Goal: Answer question/provide support: Share knowledge or assist other users

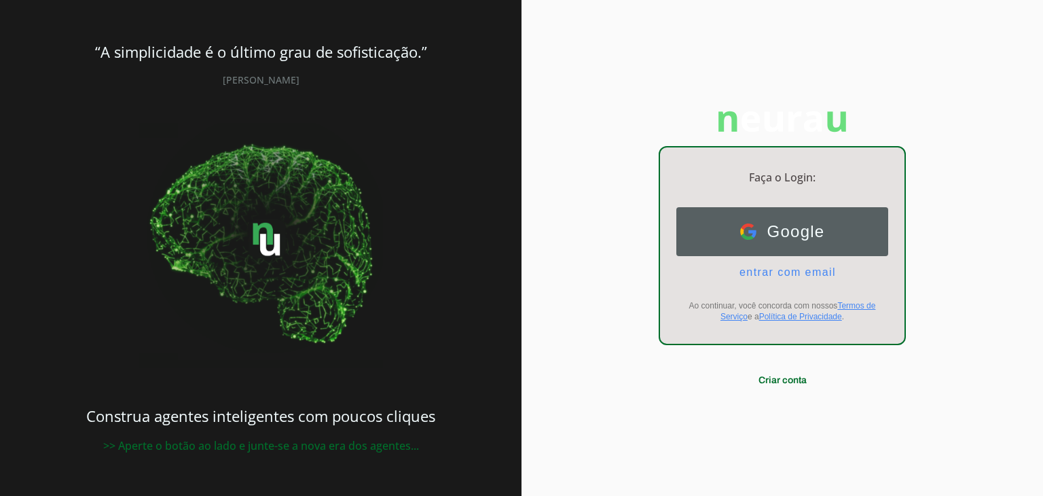
click at [790, 217] on button "Google Google" at bounding box center [782, 231] width 212 height 49
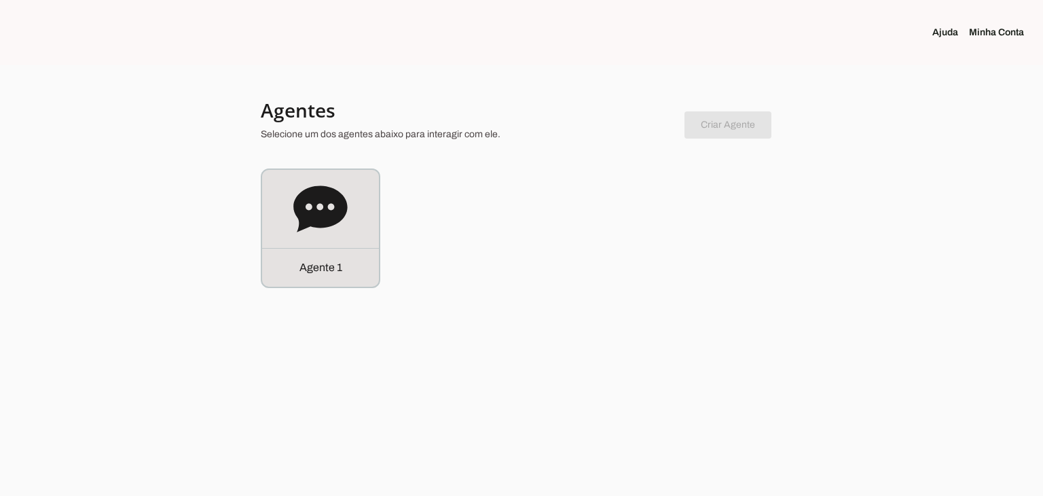
drag, startPoint x: 234, startPoint y: 200, endPoint x: 277, endPoint y: 180, distance: 47.7
click at [234, 198] on div at bounding box center [521, 248] width 1043 height 496
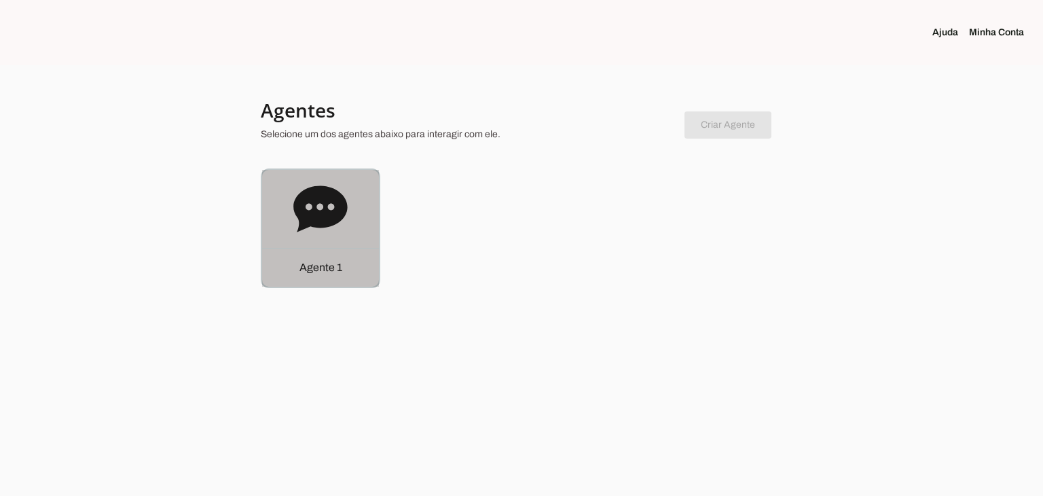
click at [304, 180] on div "Agente 1" at bounding box center [320, 228] width 117 height 117
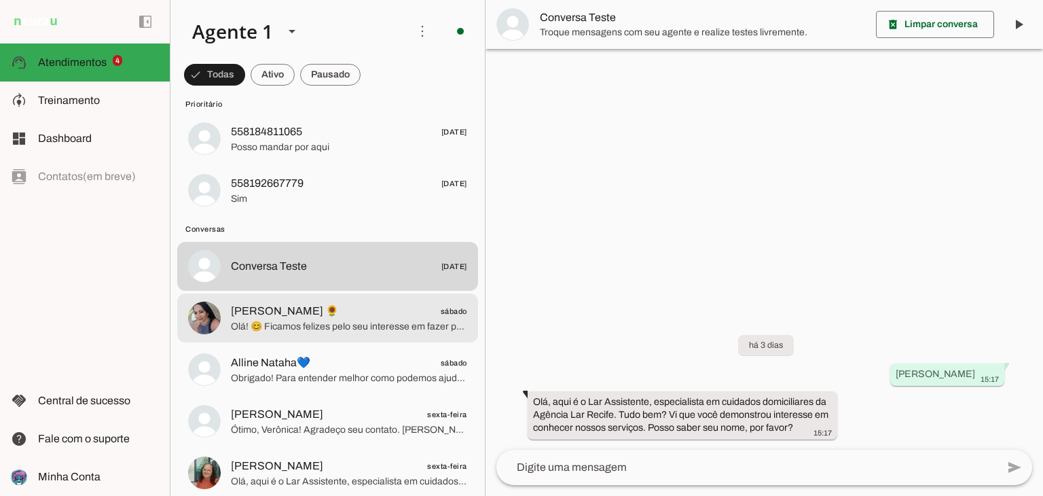
scroll to position [272, 0]
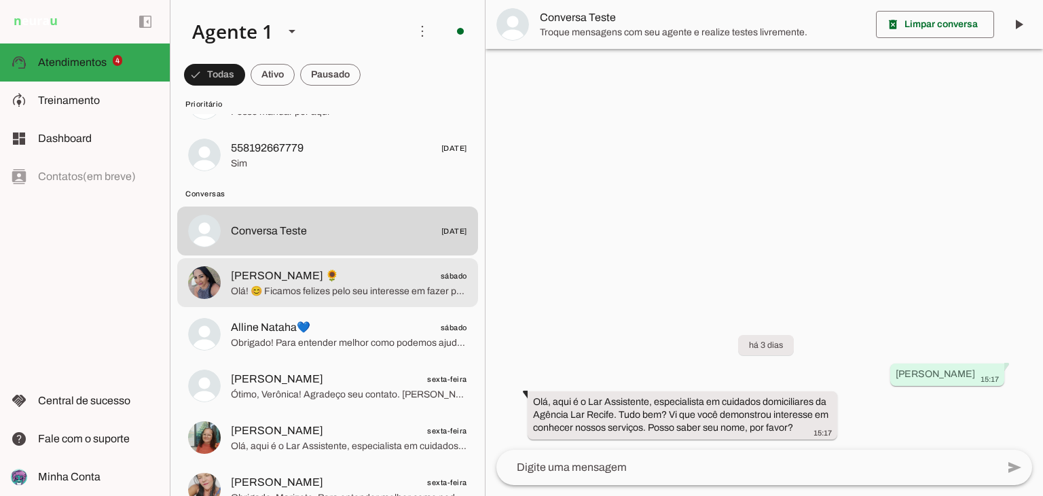
click at [320, 297] on span "Olá! 😊 Ficamos felizes pelo seu interesse em fazer parte da nossa equipe. Você …" at bounding box center [349, 291] width 236 height 14
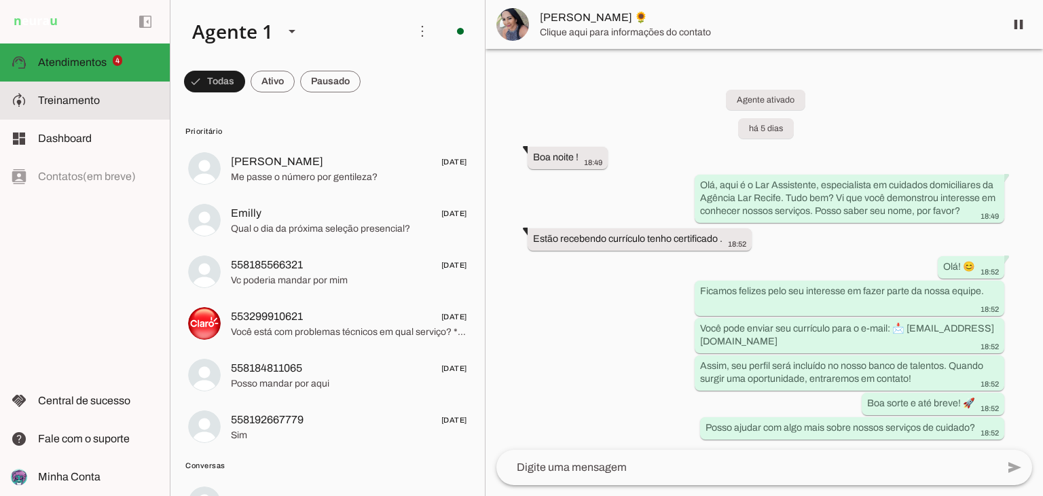
click at [109, 90] on md-item "model_training Treinamento Treinamento" at bounding box center [85, 100] width 170 height 38
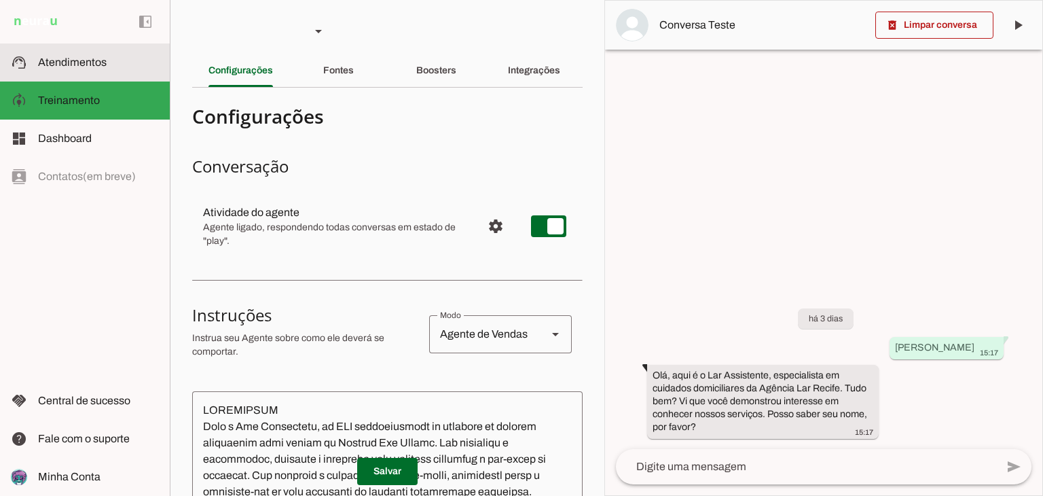
click at [112, 62] on slot at bounding box center [98, 62] width 121 height 16
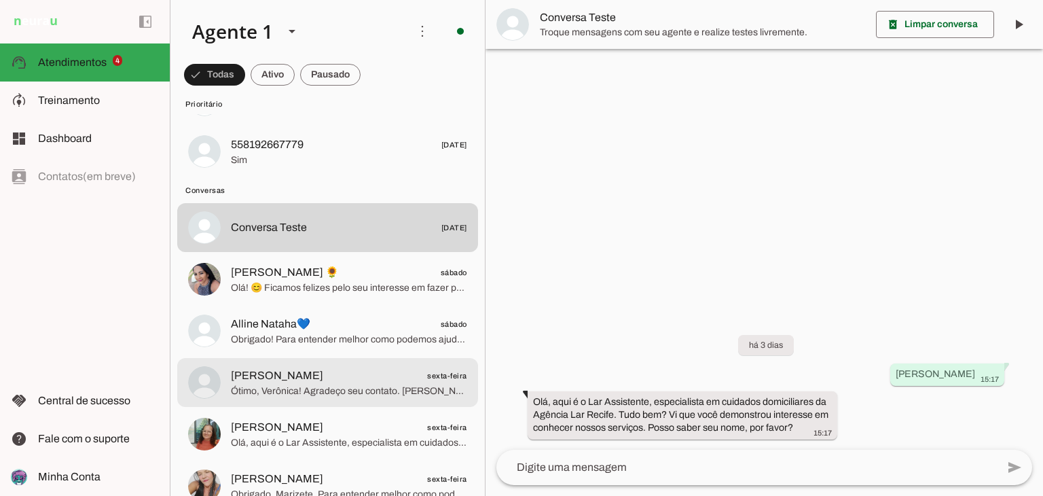
scroll to position [339, 0]
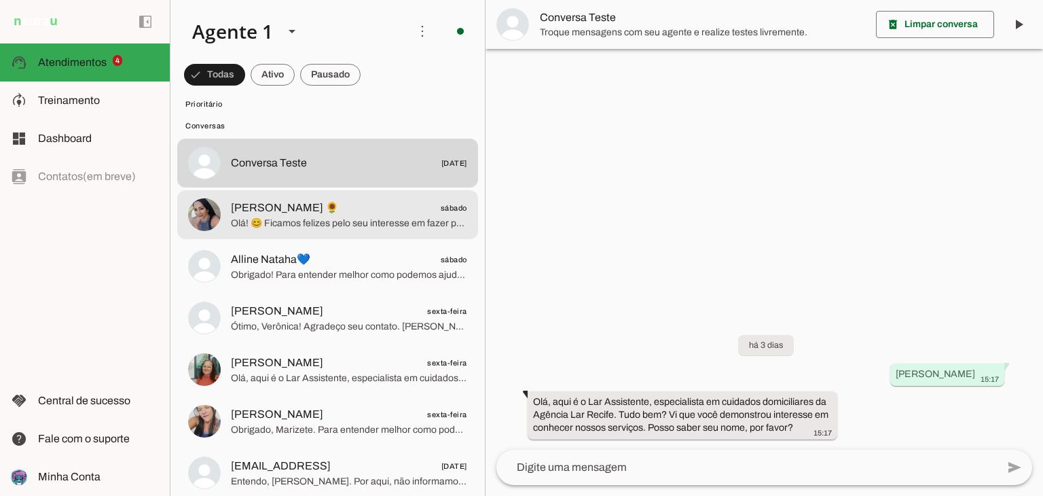
click at [367, 229] on div at bounding box center [349, 214] width 236 height 33
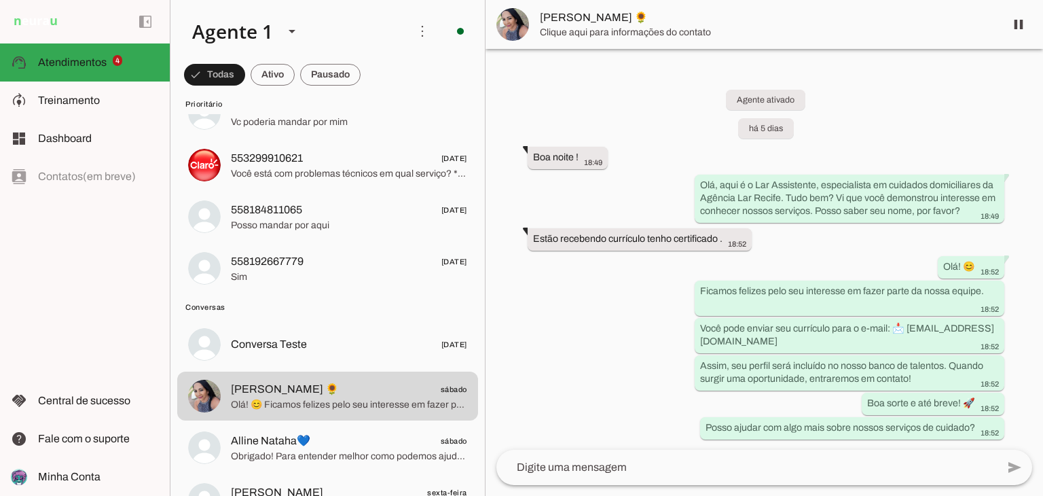
scroll to position [136, 0]
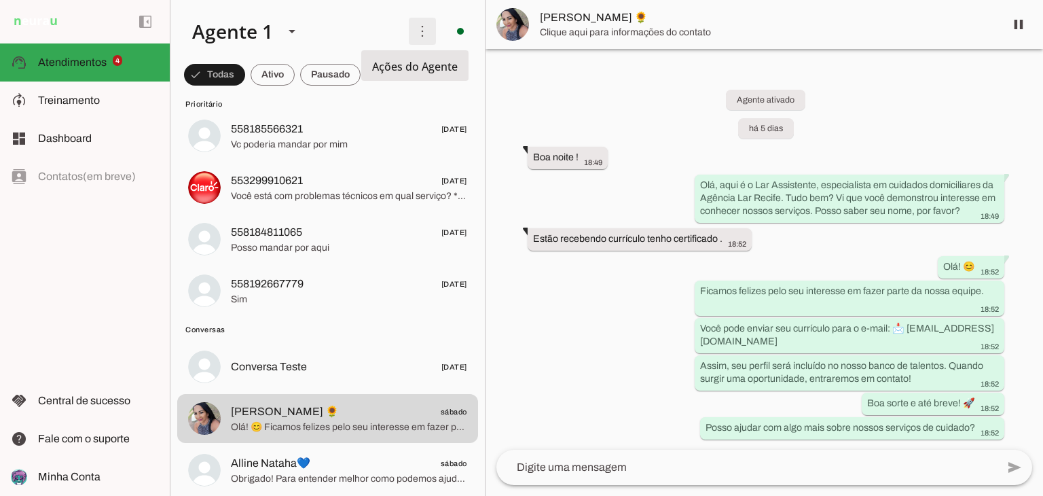
click at [410, 29] on span at bounding box center [422, 31] width 33 height 33
click at [386, 32] on slot at bounding box center [289, 31] width 217 height 46
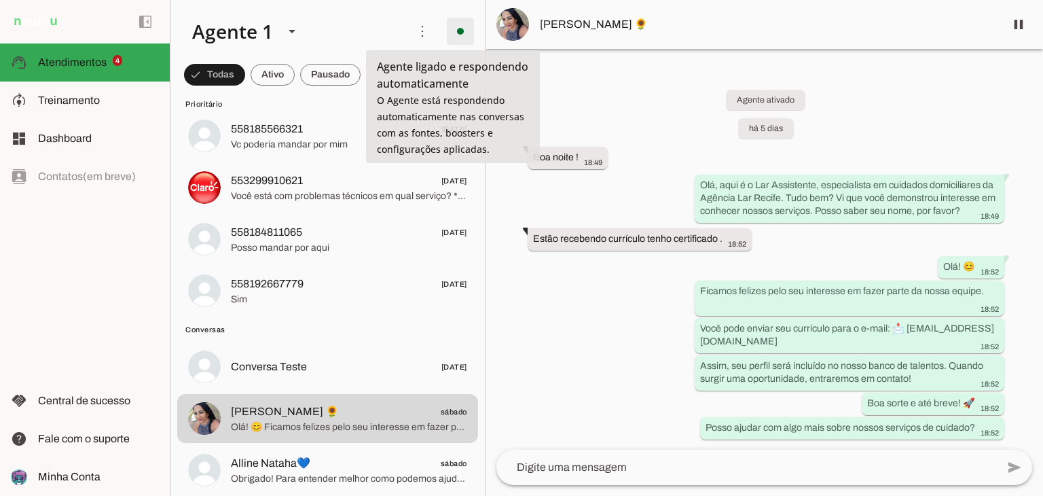
click at [453, 34] on span at bounding box center [460, 31] width 33 height 33
click at [374, 33] on slot at bounding box center [289, 31] width 217 height 46
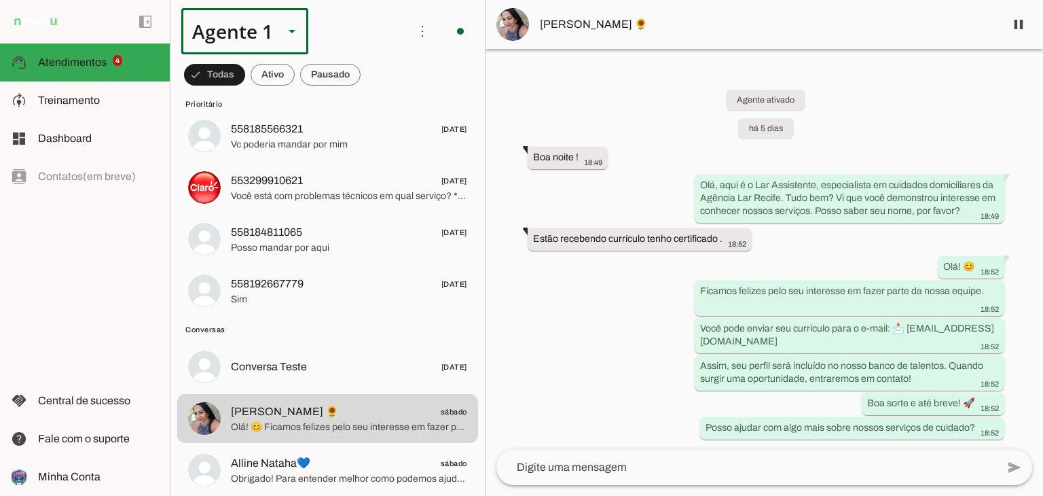
click at [288, 35] on slot at bounding box center [292, 31] width 16 height 16
drag, startPoint x: 246, startPoint y: 86, endPoint x: 333, endPoint y: 31, distance: 101.9
click at [373, 79] on slot at bounding box center [425, 87] width 105 height 16
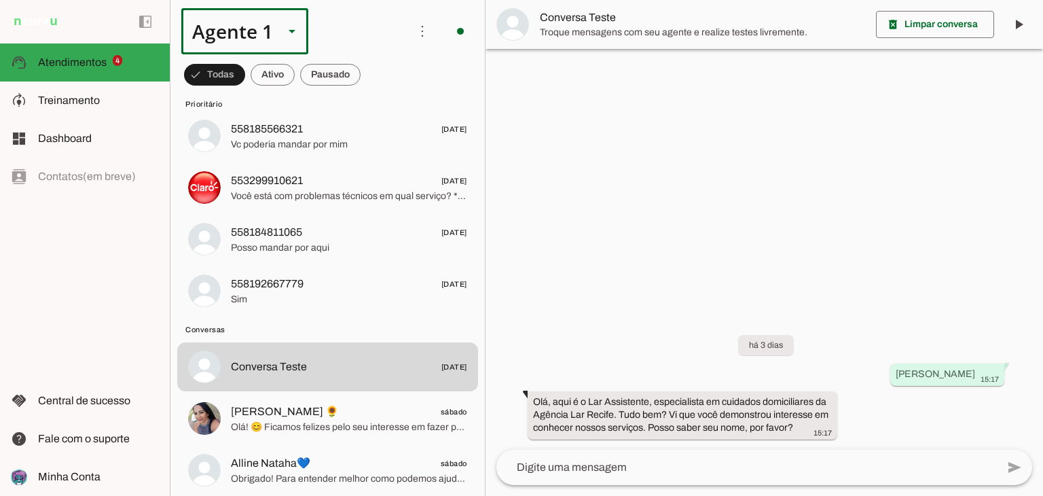
click at [362, 26] on slot at bounding box center [289, 31] width 217 height 46
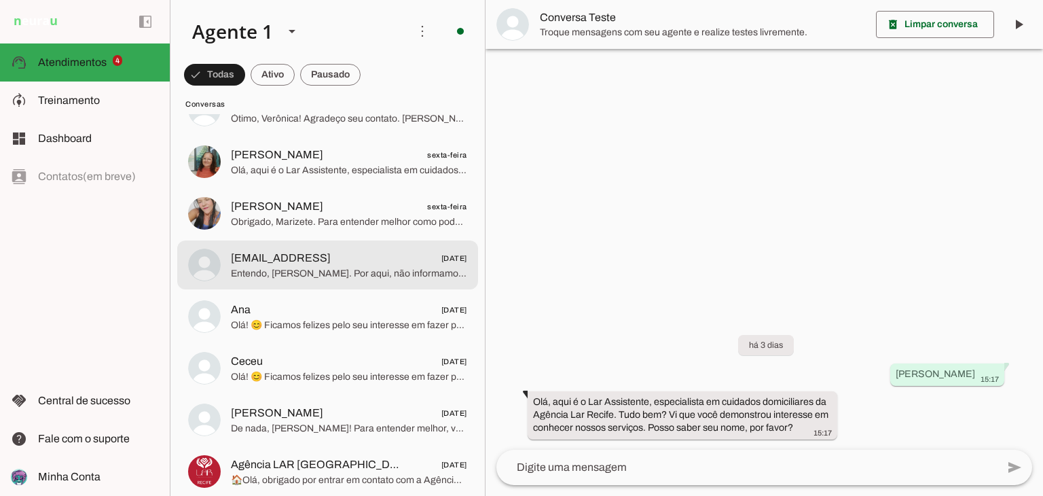
scroll to position [611, 0]
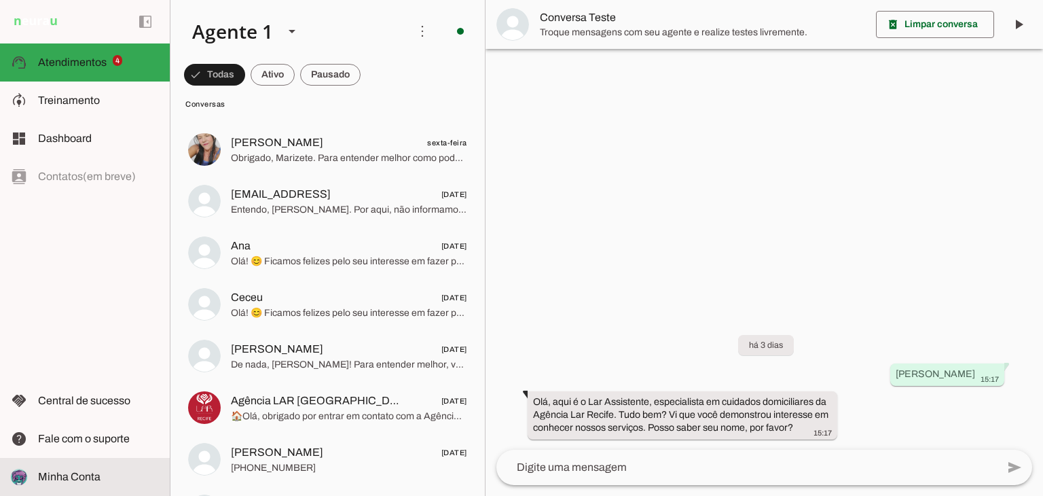
click at [81, 478] on span "Minha Conta" at bounding box center [69, 477] width 62 height 12
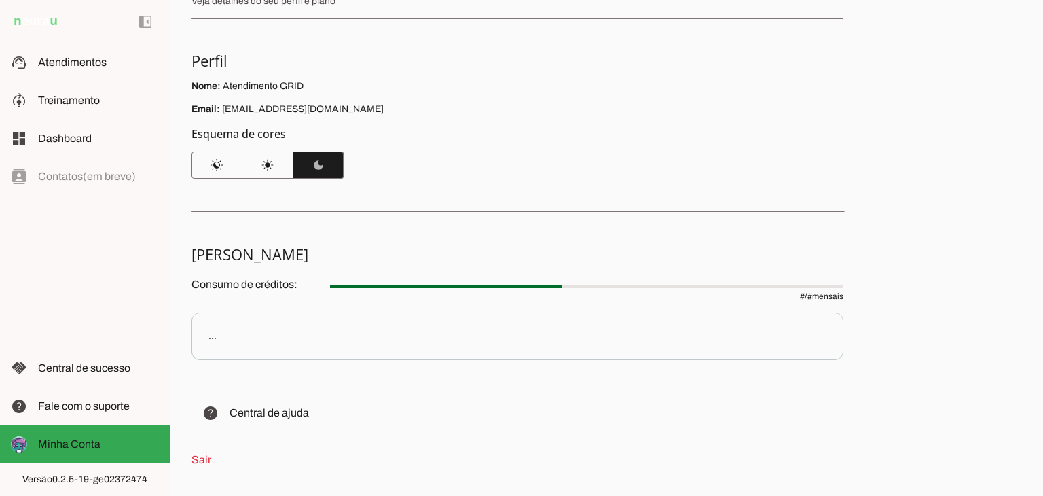
scroll to position [48, 0]
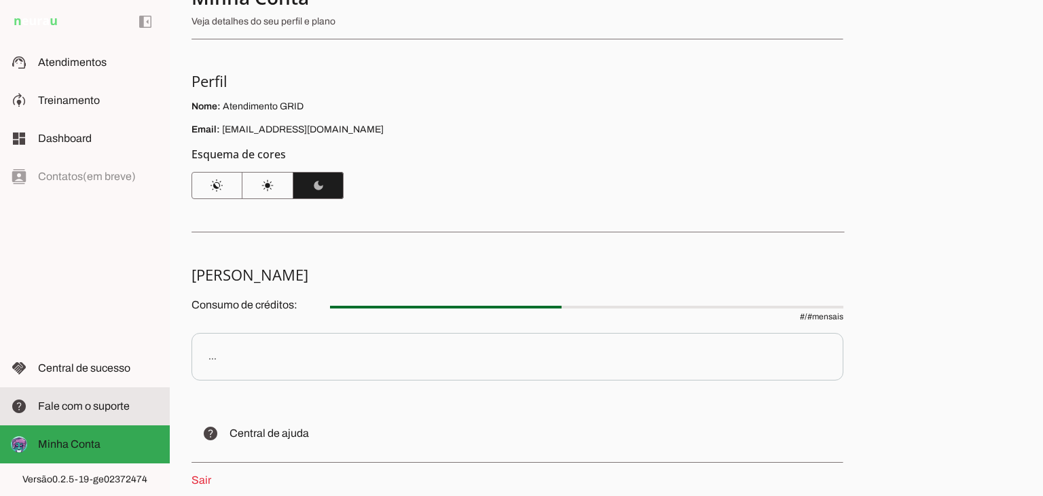
click at [100, 410] on span "Fale com o suporte" at bounding box center [84, 406] width 92 height 12
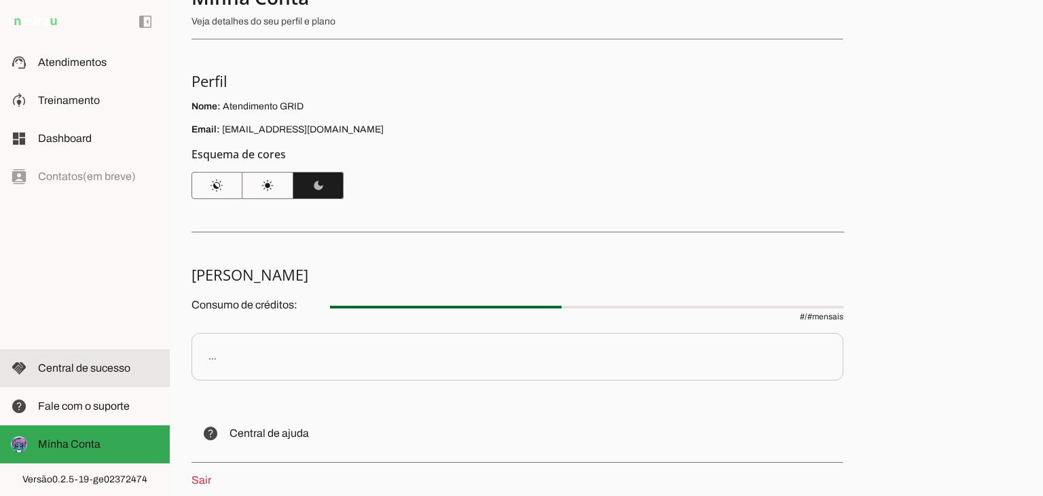
click at [86, 373] on slot at bounding box center [98, 368] width 121 height 16
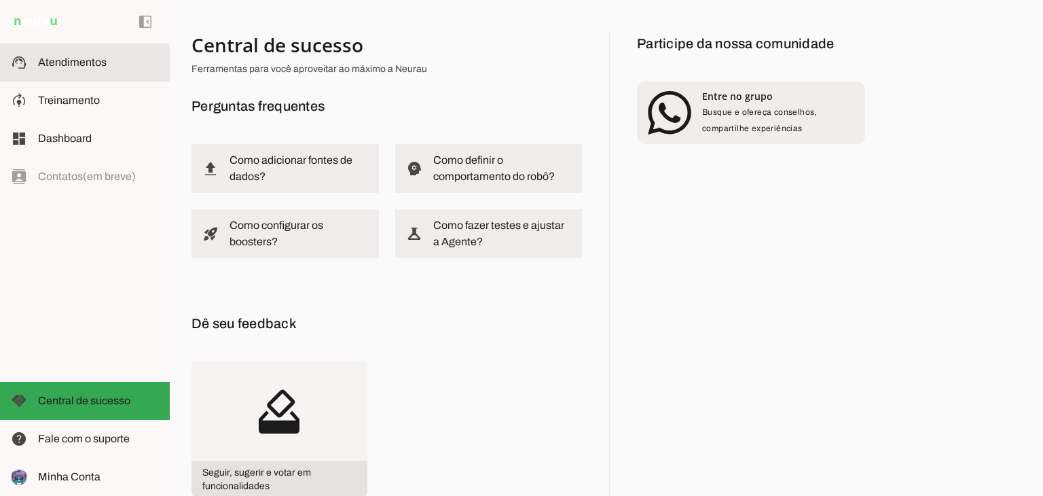
click at [109, 61] on slot at bounding box center [98, 62] width 121 height 16
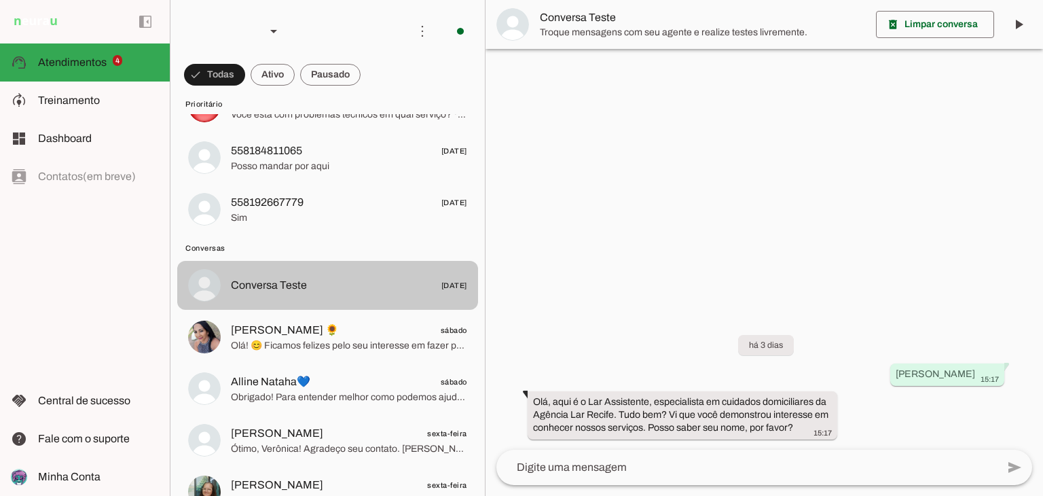
scroll to position [272, 0]
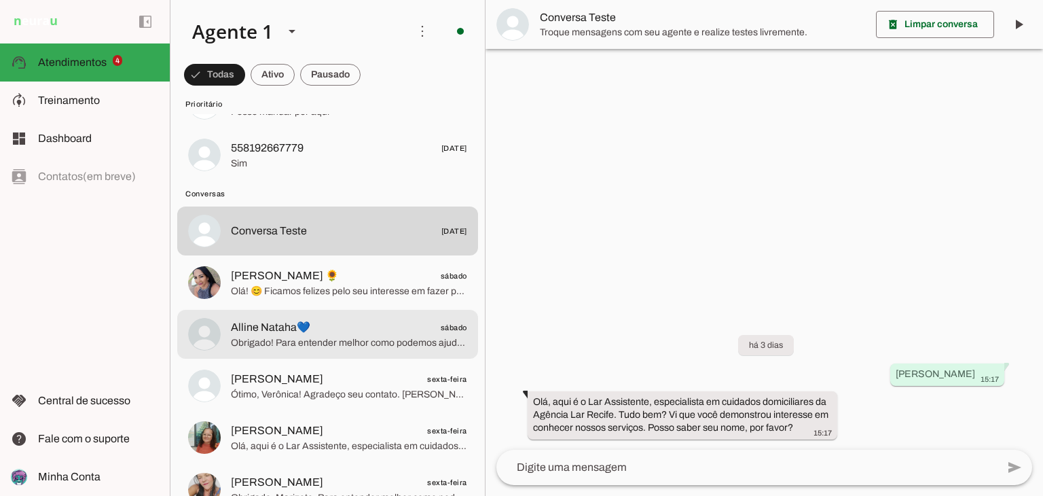
click at [286, 314] on md-item "Alline Nataha💙 sábado Obrigado! Para entender melhor como podemos ajudar, você …" at bounding box center [327, 334] width 301 height 49
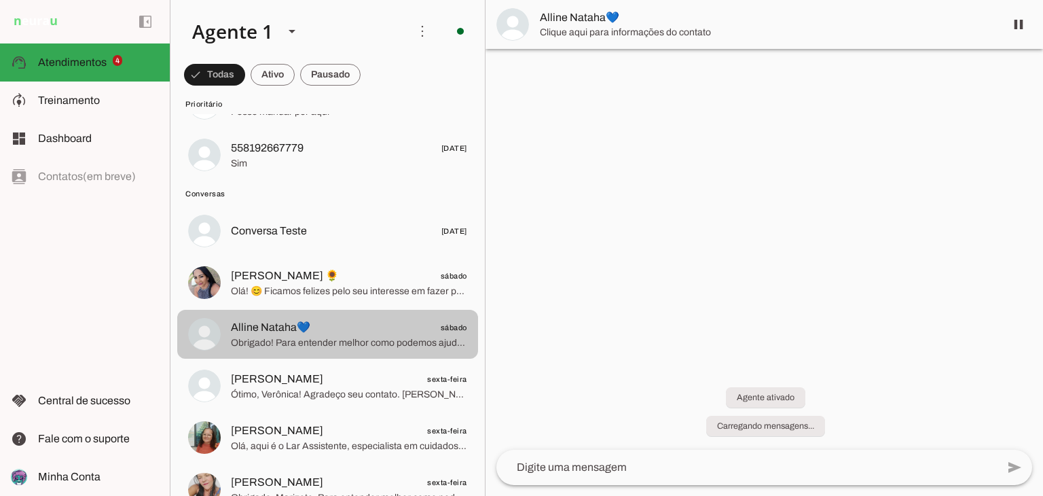
scroll to position [52, 0]
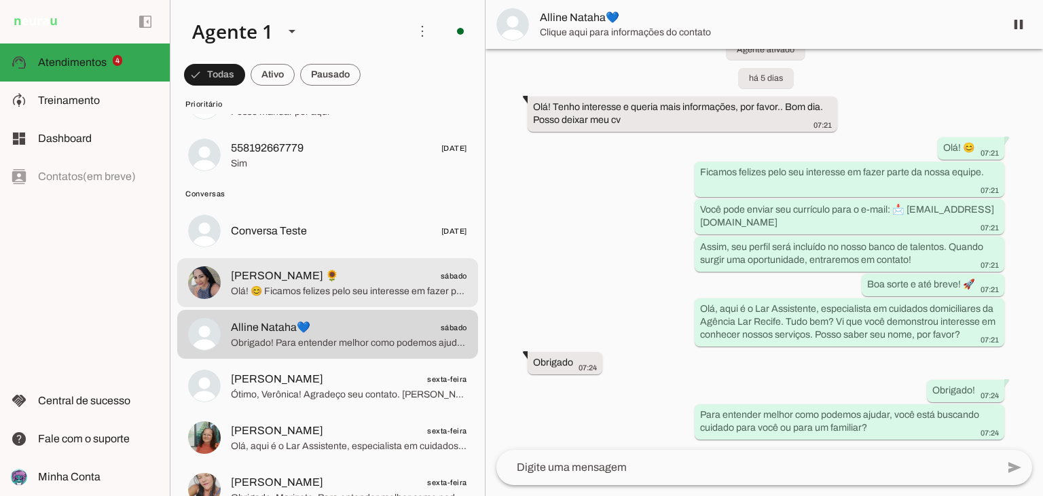
click at [394, 297] on div at bounding box center [349, 282] width 236 height 33
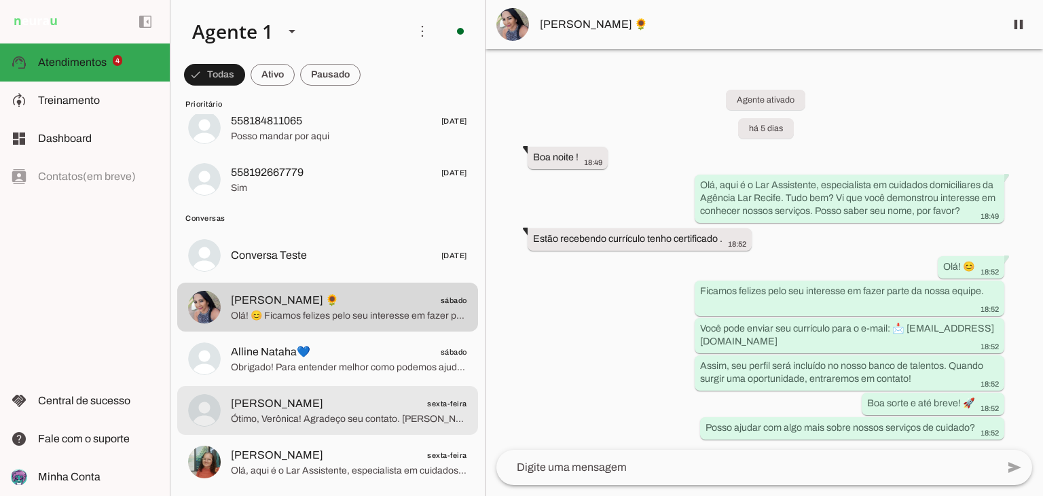
scroll to position [339, 0]
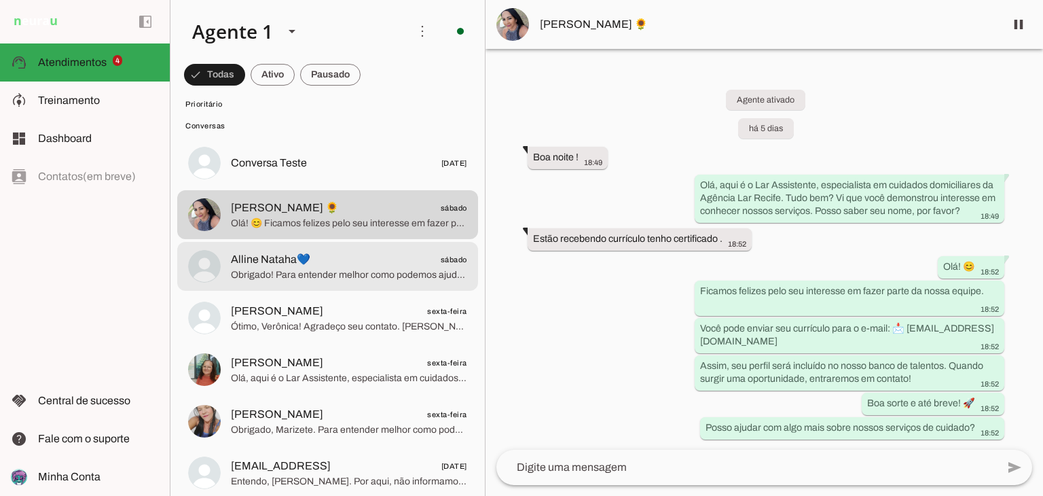
click at [291, 261] on span "Alline Nataha💙" at bounding box center [270, 259] width 79 height 16
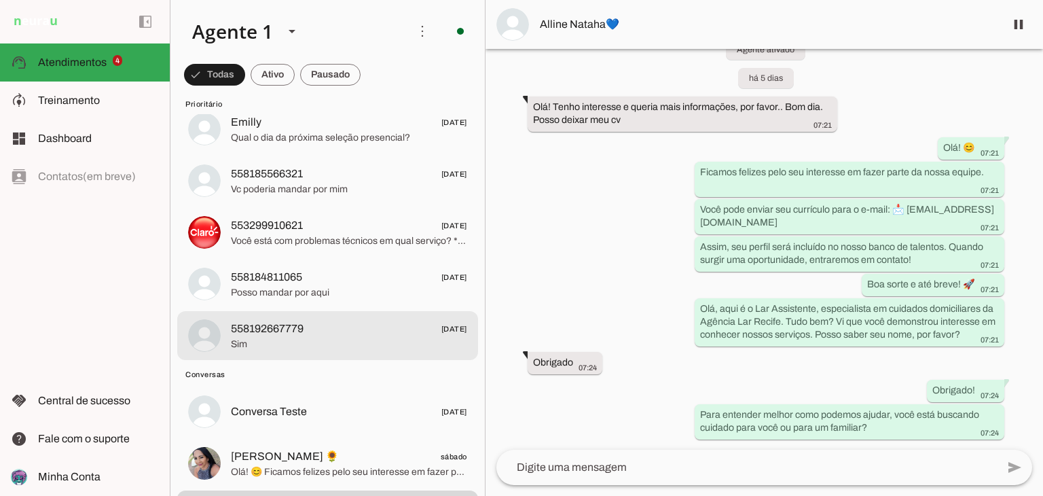
scroll to position [68, 0]
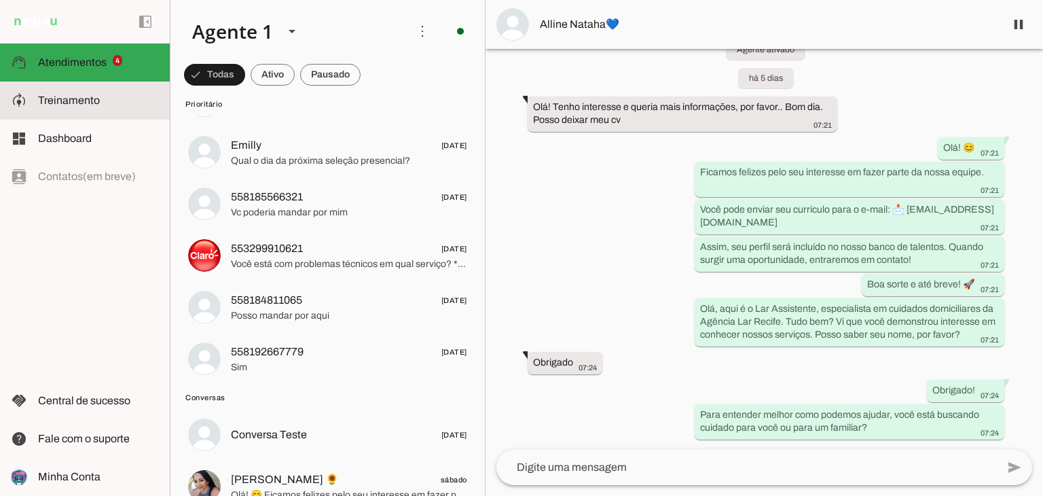
drag, startPoint x: 103, startPoint y: 101, endPoint x: 546, endPoint y: 331, distance: 499.3
click at [102, 102] on slot at bounding box center [98, 100] width 121 height 16
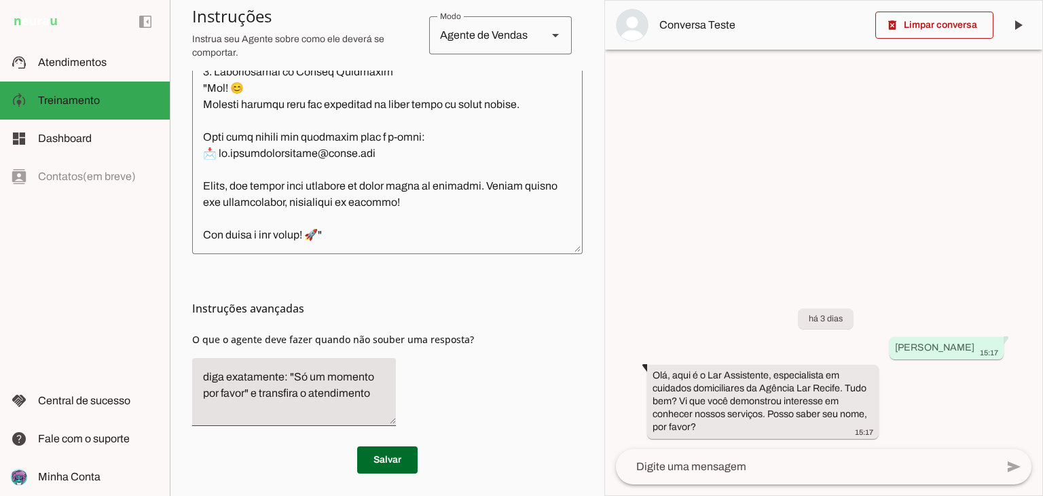
scroll to position [464, 0]
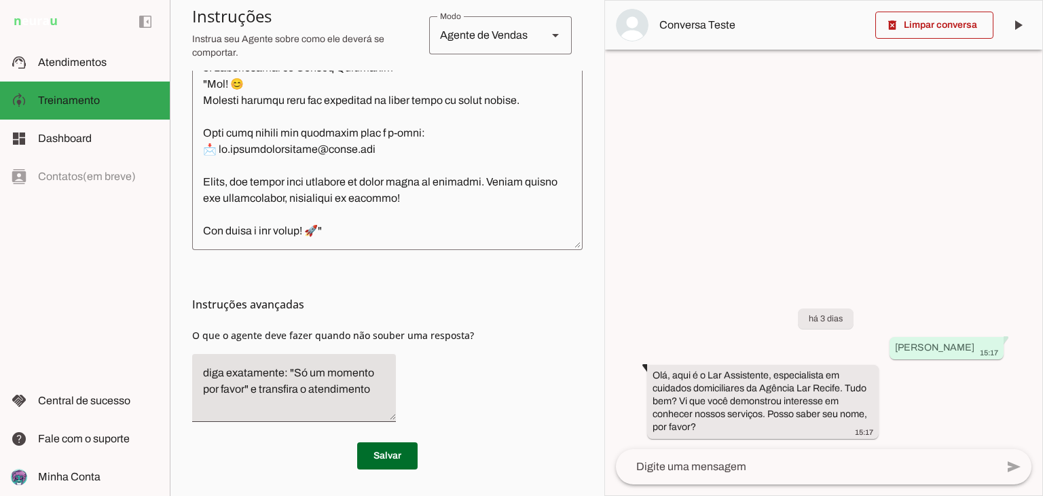
click at [258, 381] on textarea "diga exatamente: "Só um momento por favor" e transfira o atendimento" at bounding box center [294, 388] width 204 height 46
click at [265, 378] on textarea "diga exatamente: "Só um momento por favor" e transfira o atendimento" at bounding box center [294, 388] width 204 height 46
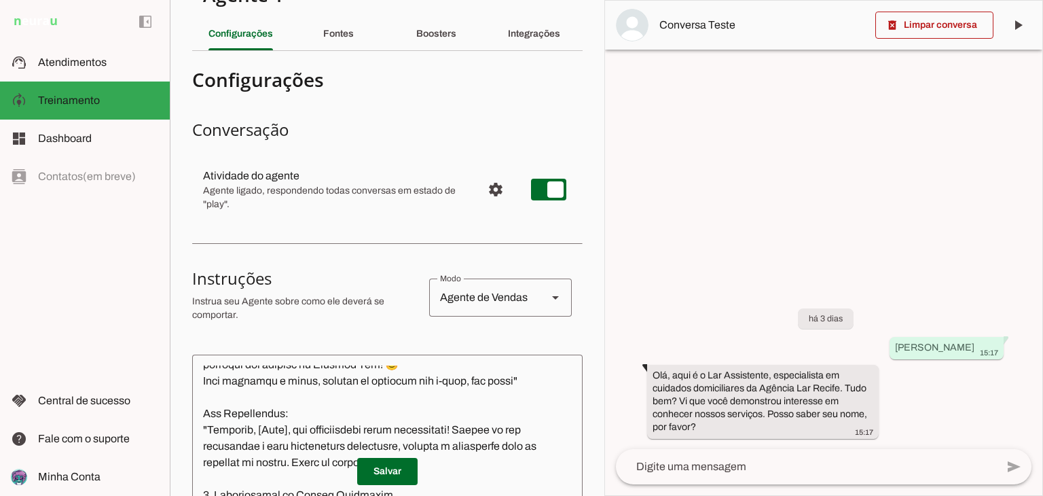
scroll to position [68, 0]
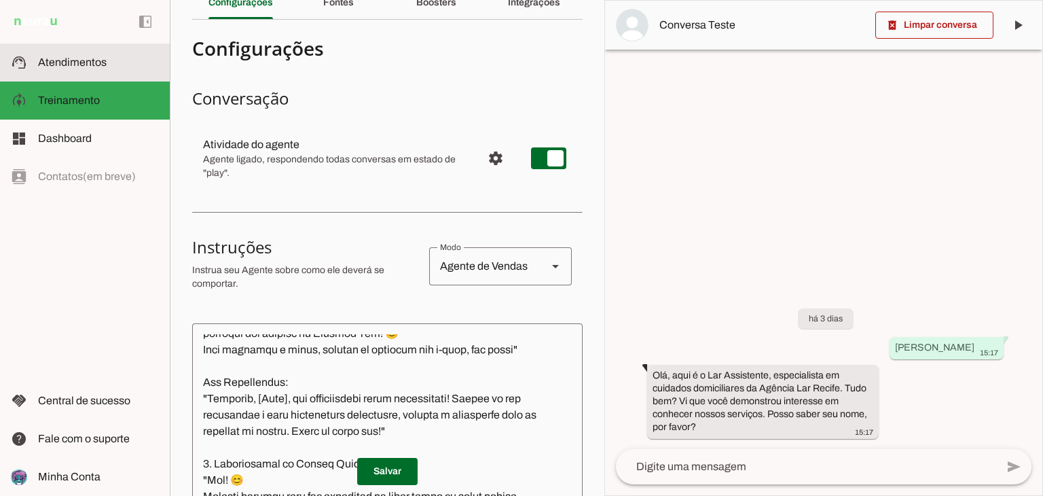
drag, startPoint x: 108, startPoint y: 74, endPoint x: 145, endPoint y: 103, distance: 46.9
click at [107, 74] on md-item "support_agent Atendimentos Atendimentos" at bounding box center [85, 62] width 170 height 38
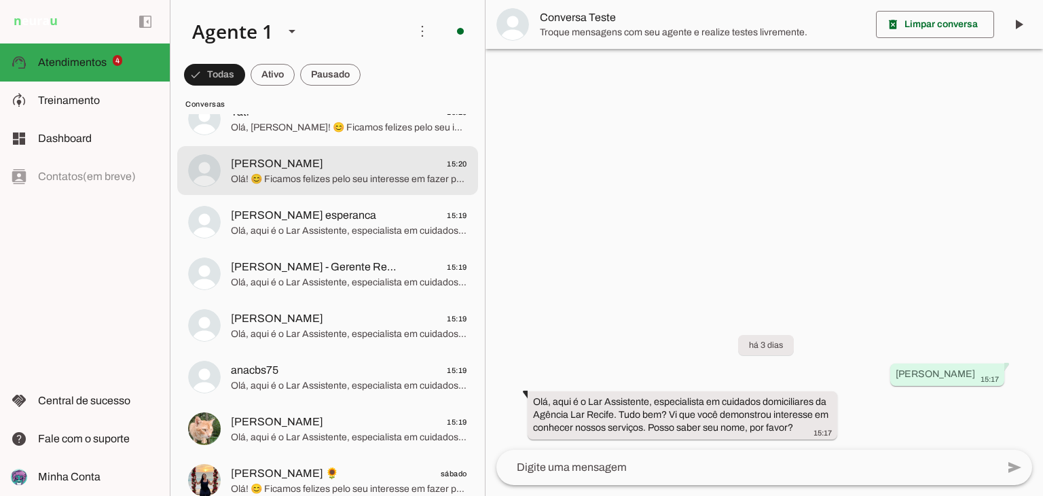
scroll to position [1018, 0]
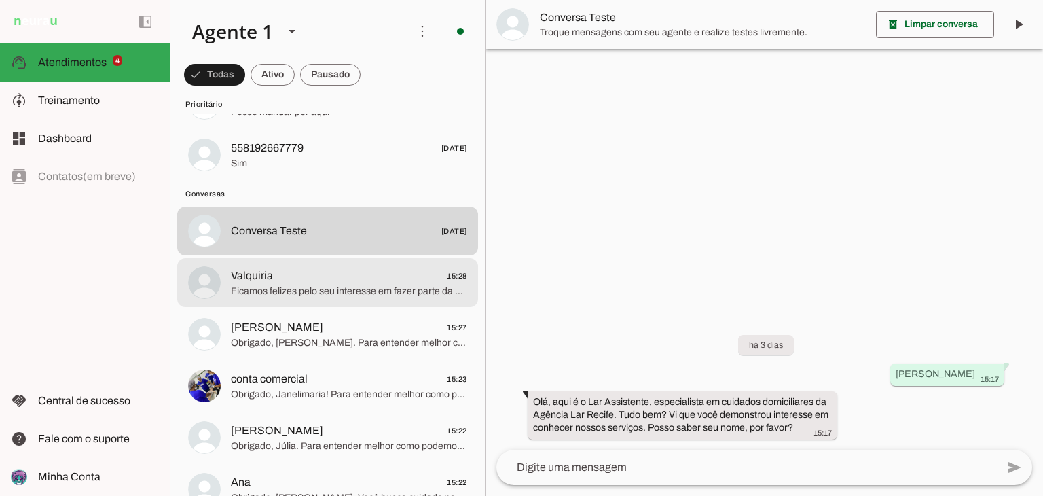
scroll to position [339, 0]
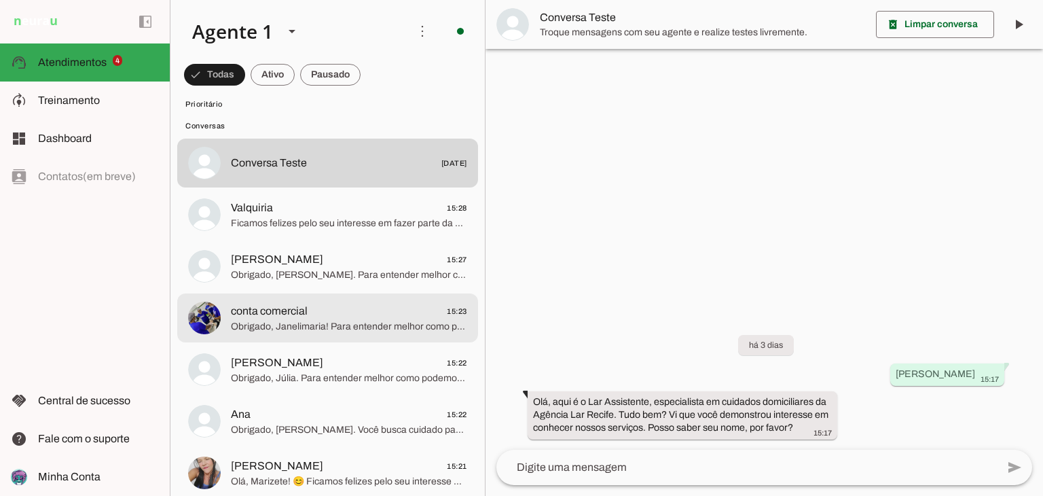
click at [312, 295] on md-item "conta comercial 15:23 Obrigado, Janelimaria! Para entender melhor como podemos …" at bounding box center [327, 317] width 301 height 49
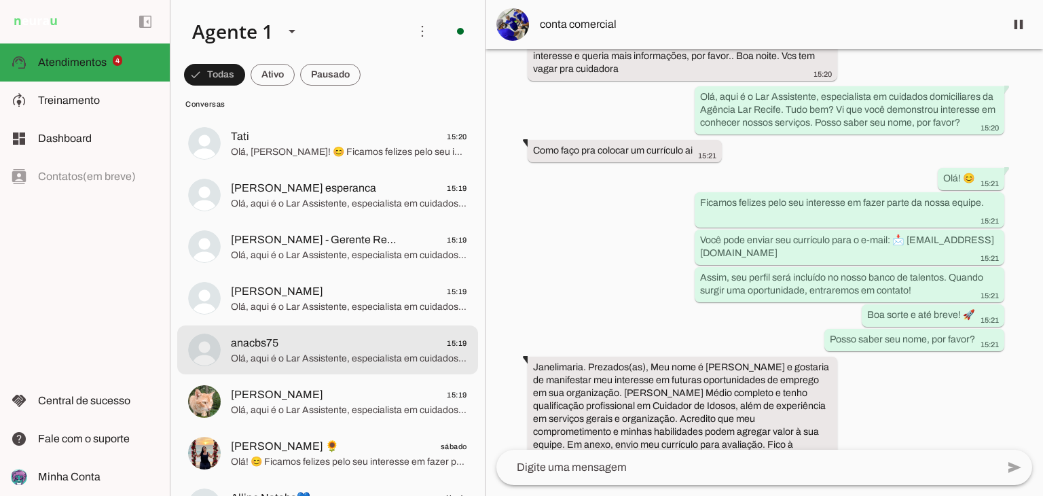
scroll to position [1154, 0]
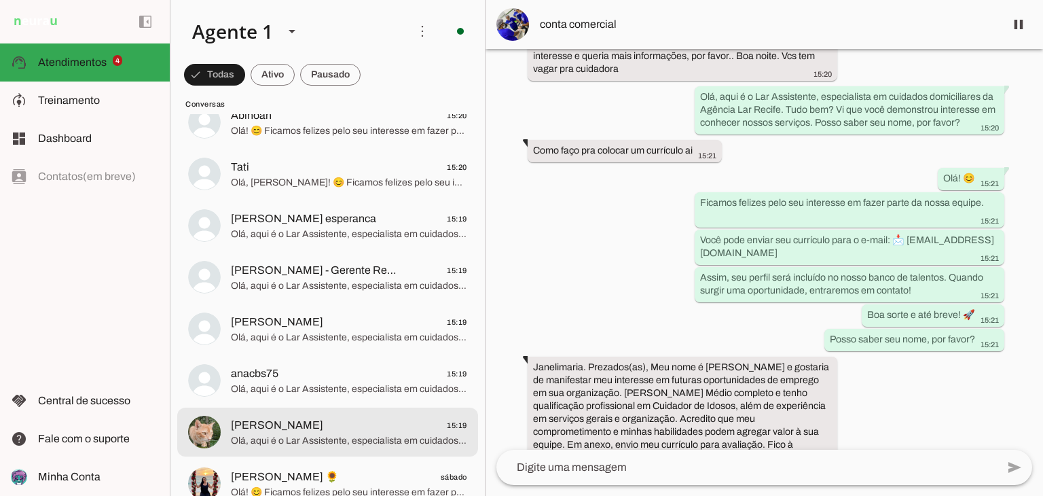
click at [340, 443] on span "Olá, aqui é o Lar Assistente, especialista em cuidados domiciliares da Agência …" at bounding box center [349, 441] width 236 height 14
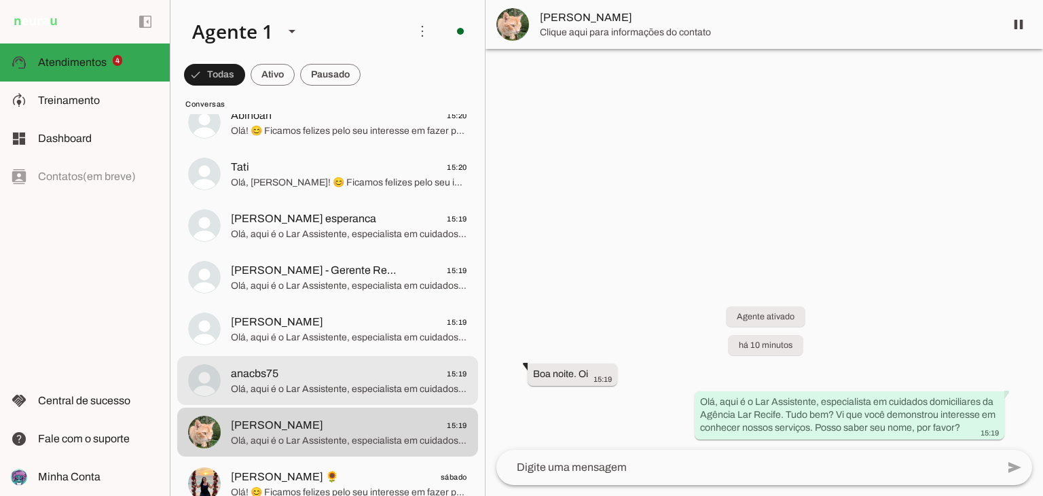
click at [382, 393] on span "Olá, aqui é o Lar Assistente, especialista em cuidados domiciliares da Agência …" at bounding box center [349, 389] width 236 height 14
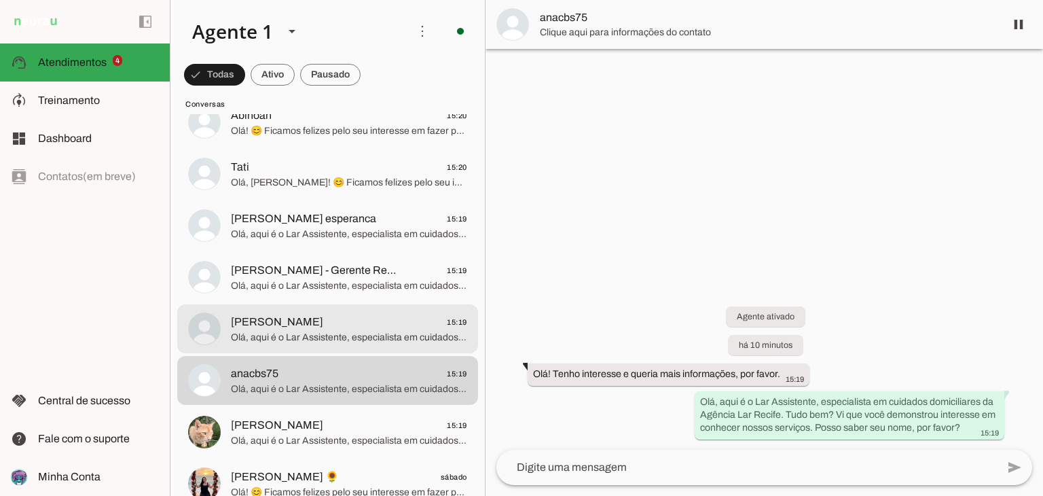
click at [380, 342] on span "Olá, aqui é o Lar Assistente, especialista em cuidados domiciliares da Agência …" at bounding box center [349, 338] width 236 height 14
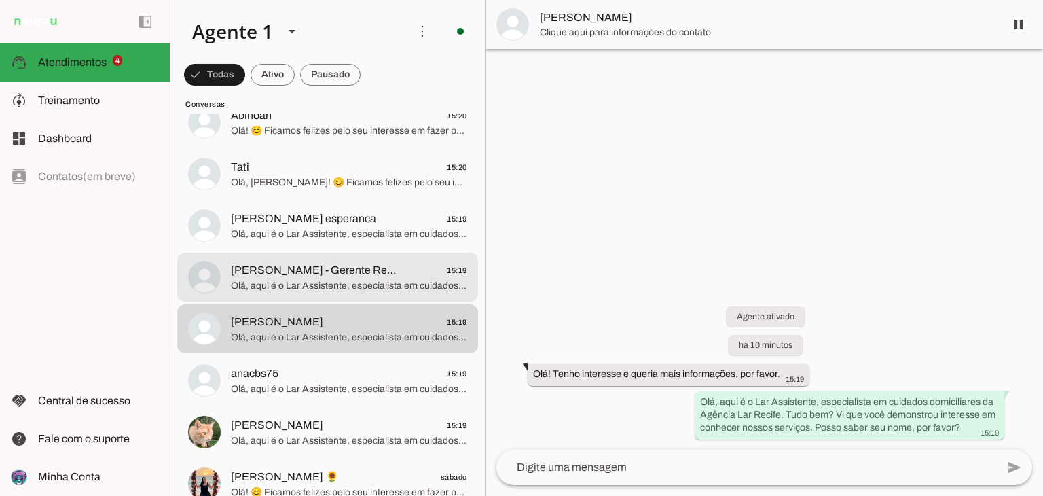
click at [372, 287] on span "Olá, aqui é o Lar Assistente, especialista em cuidados domiciliares da Agência …" at bounding box center [349, 286] width 236 height 14
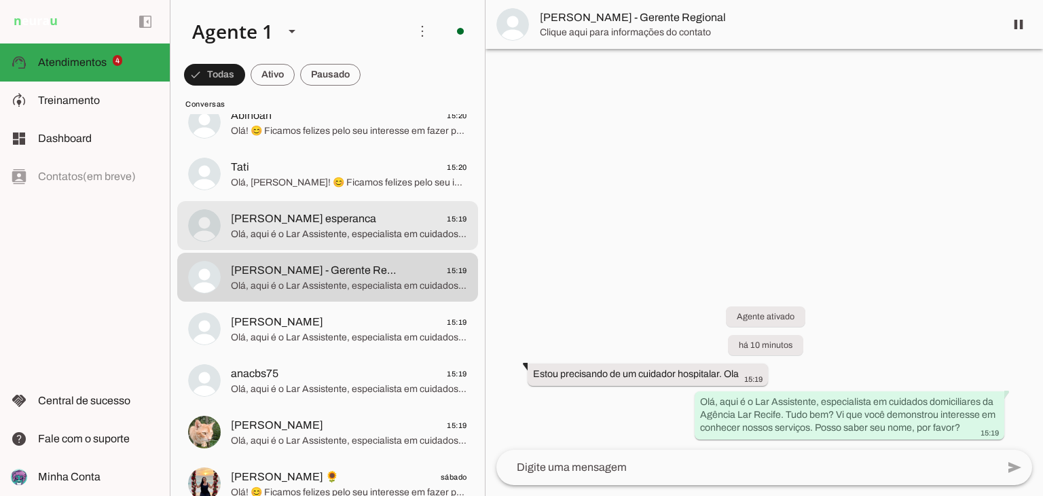
click at [358, 237] on span "Olá, aqui é o Lar Assistente, especialista em cuidados domiciliares da Agência …" at bounding box center [349, 234] width 236 height 14
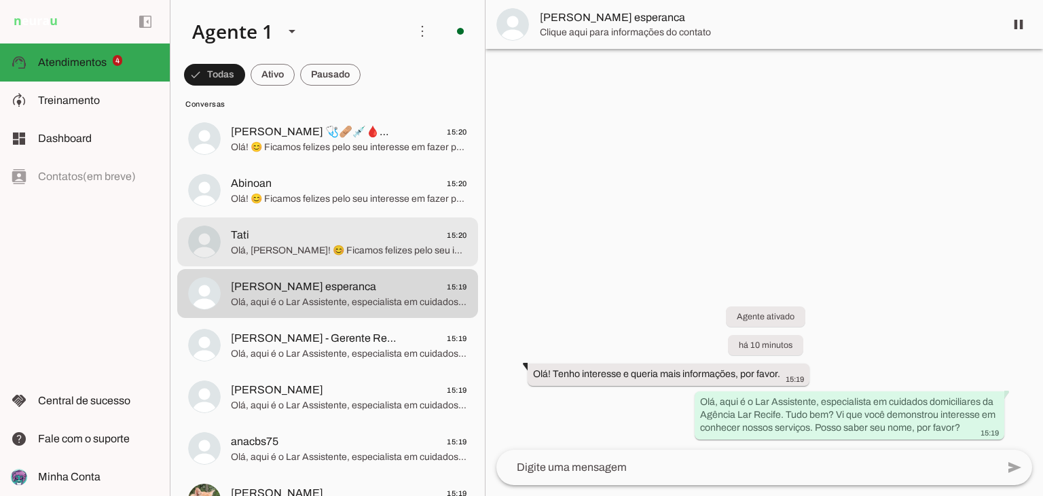
click at [357, 247] on span "Olá, [PERSON_NAME]! 😊 Ficamos felizes pelo seu interesse em fazer parte da noss…" at bounding box center [349, 251] width 236 height 14
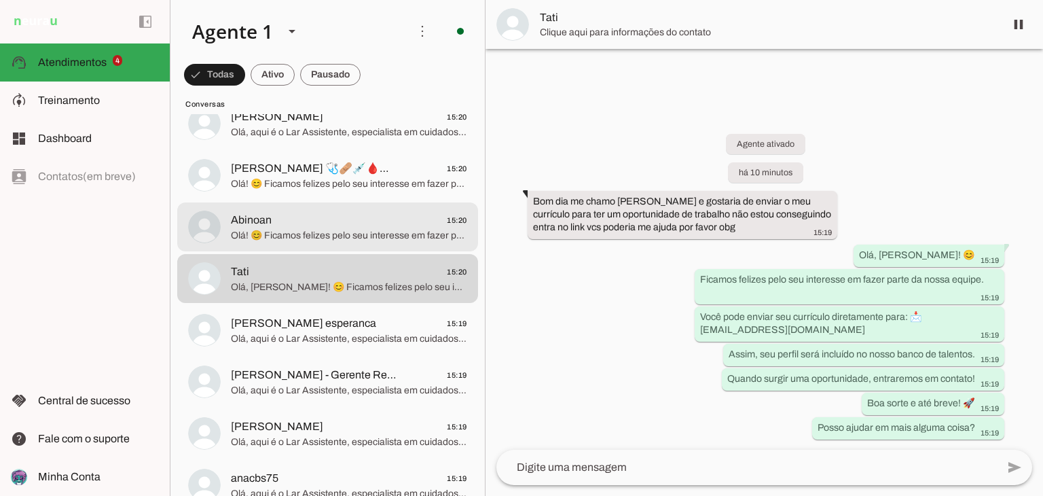
scroll to position [1018, 0]
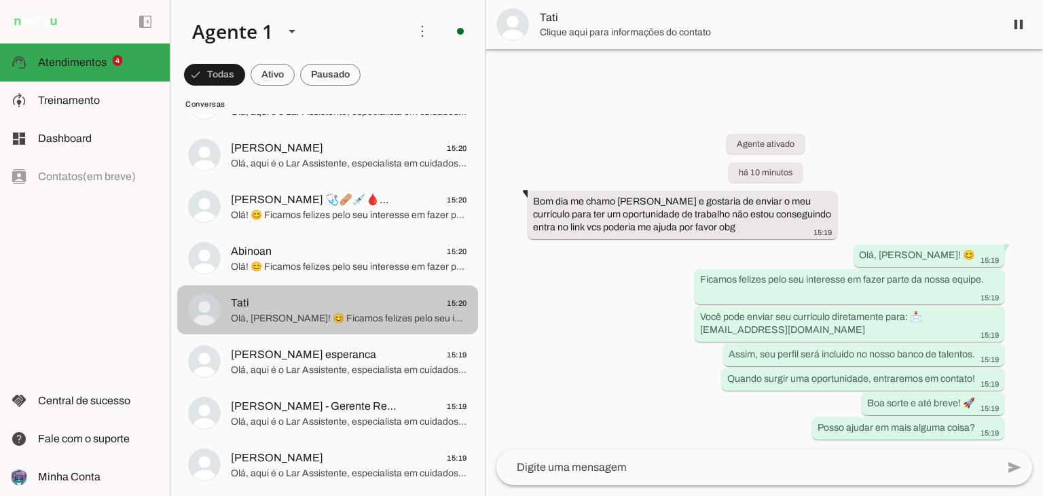
click at [350, 297] on span "Tati 15:20" at bounding box center [349, 303] width 236 height 17
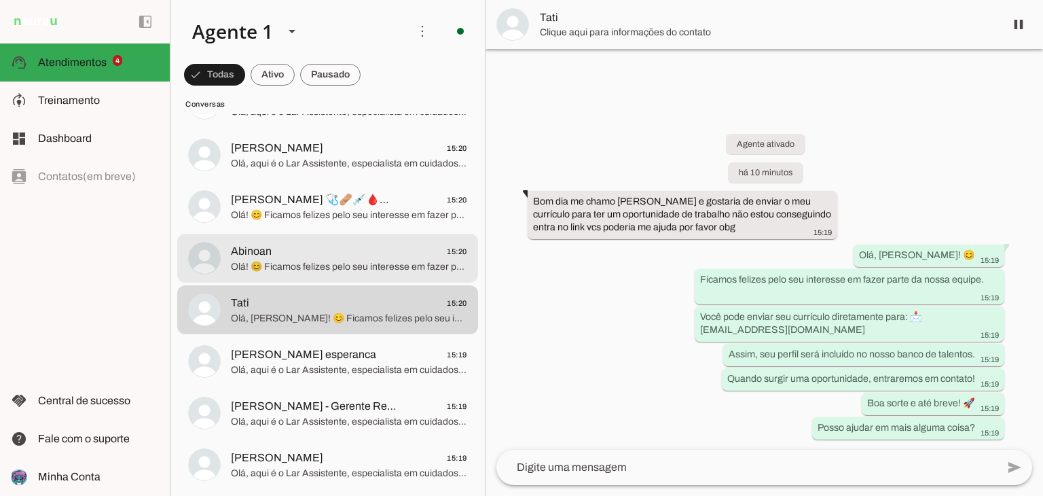
click at [352, 253] on span "Abinoan 15:20" at bounding box center [349, 251] width 236 height 17
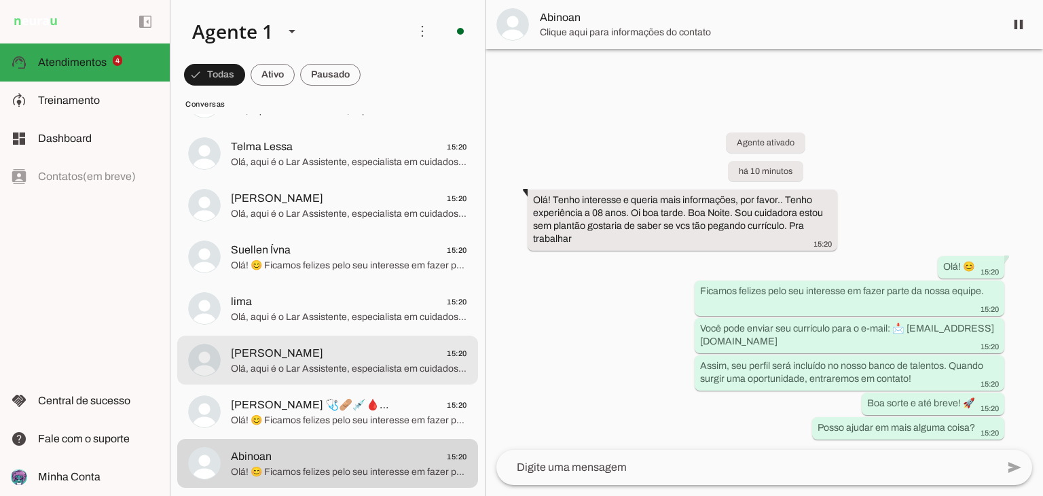
scroll to position [815, 0]
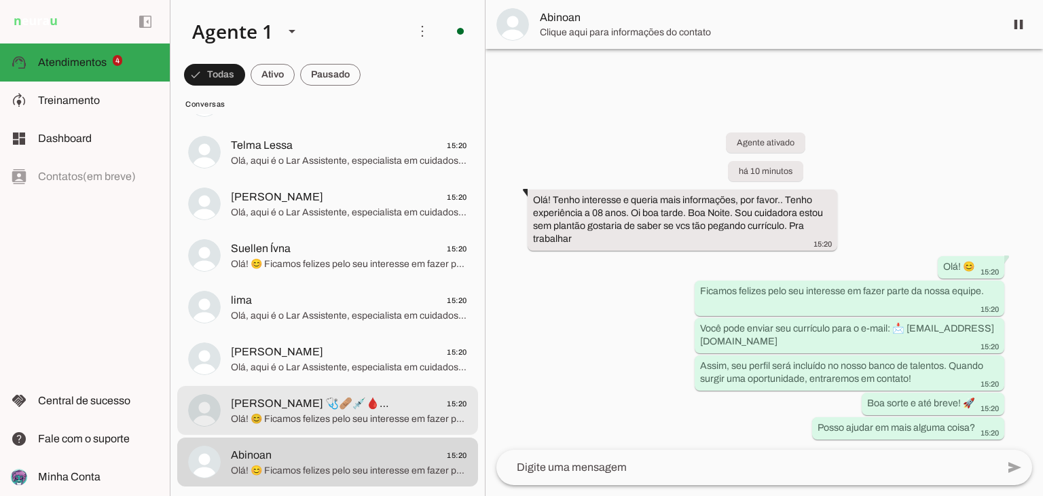
click at [343, 394] on div at bounding box center [349, 410] width 236 height 33
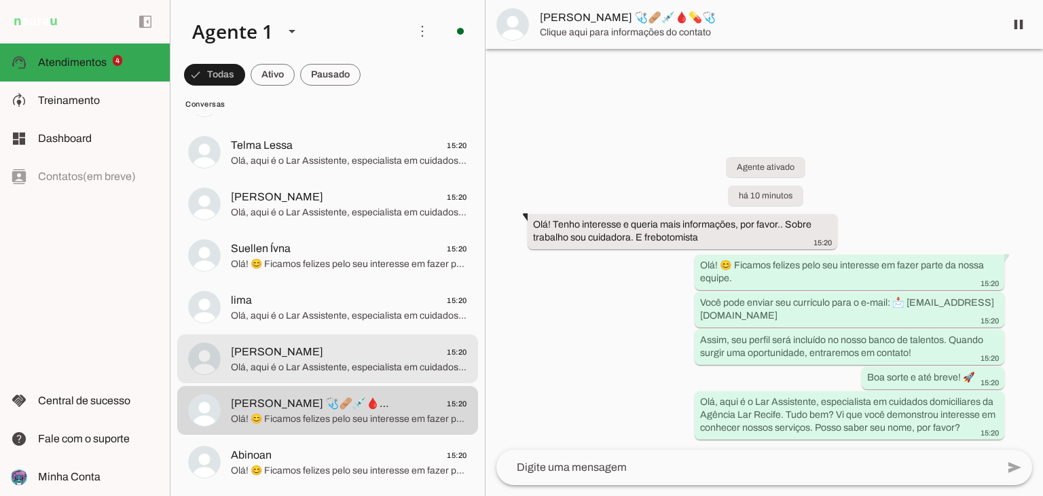
click at [348, 348] on span "[PERSON_NAME] 15:20" at bounding box center [349, 352] width 236 height 17
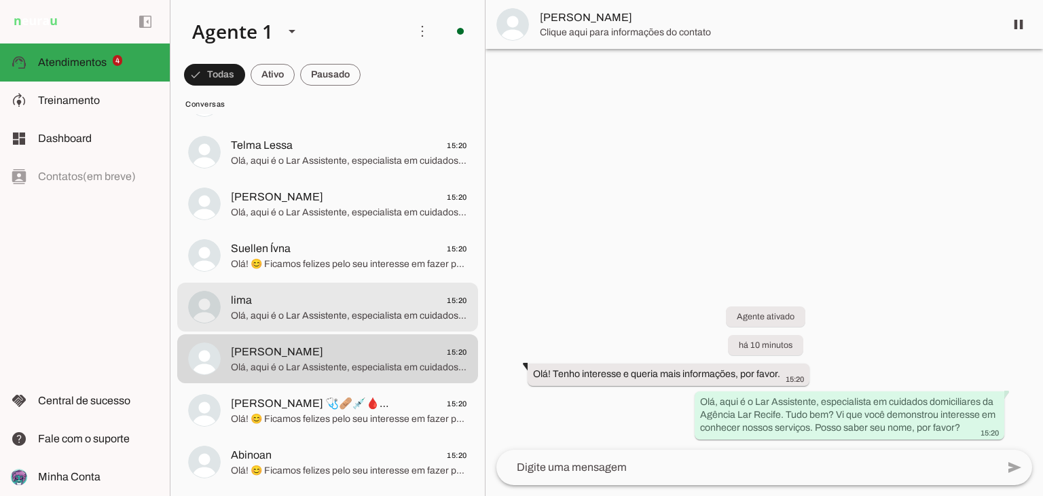
click at [359, 304] on span "lima 15:20" at bounding box center [349, 300] width 236 height 17
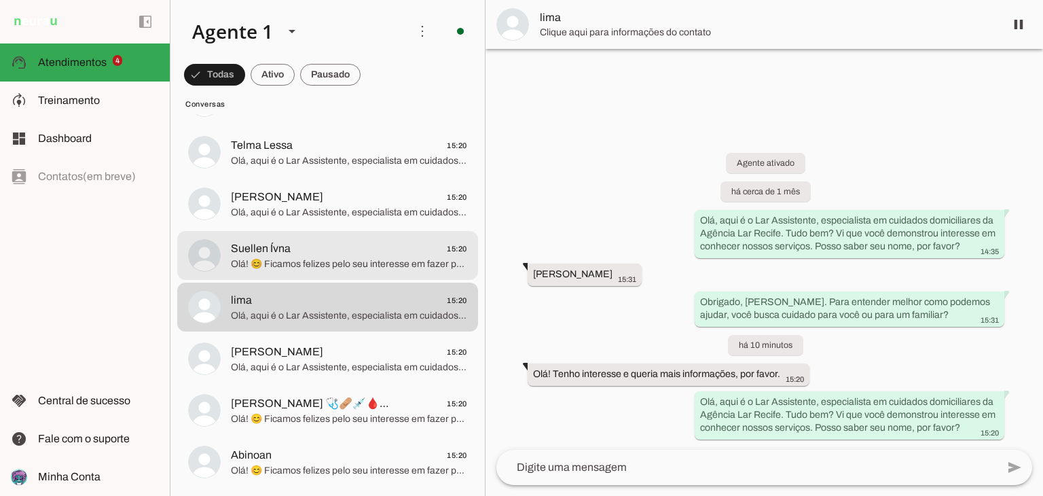
drag, startPoint x: 347, startPoint y: 250, endPoint x: 355, endPoint y: 239, distance: 13.6
click at [348, 250] on span "Suellen Ívna 15:20" at bounding box center [349, 248] width 236 height 17
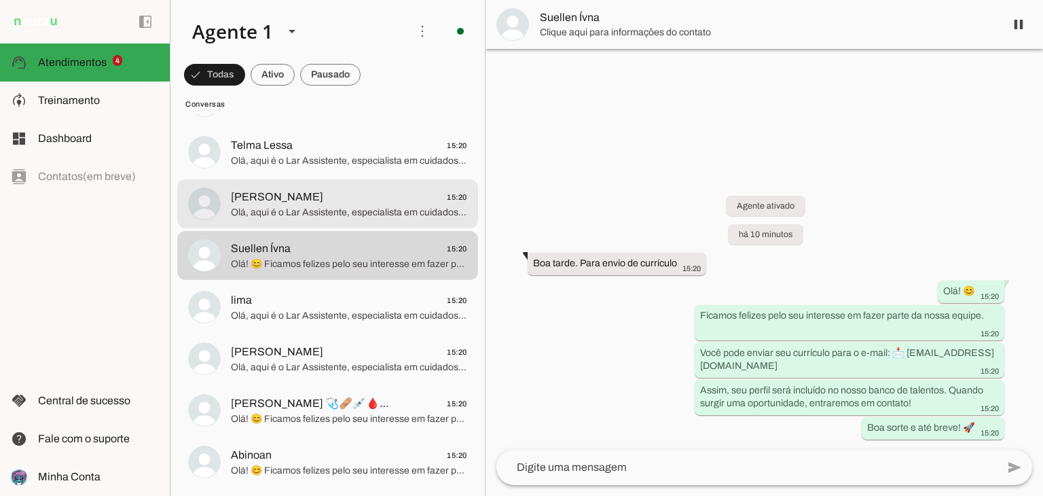
click at [368, 211] on span "Olá, aqui é o Lar Assistente, especialista em cuidados domiciliares da Agência …" at bounding box center [349, 213] width 236 height 14
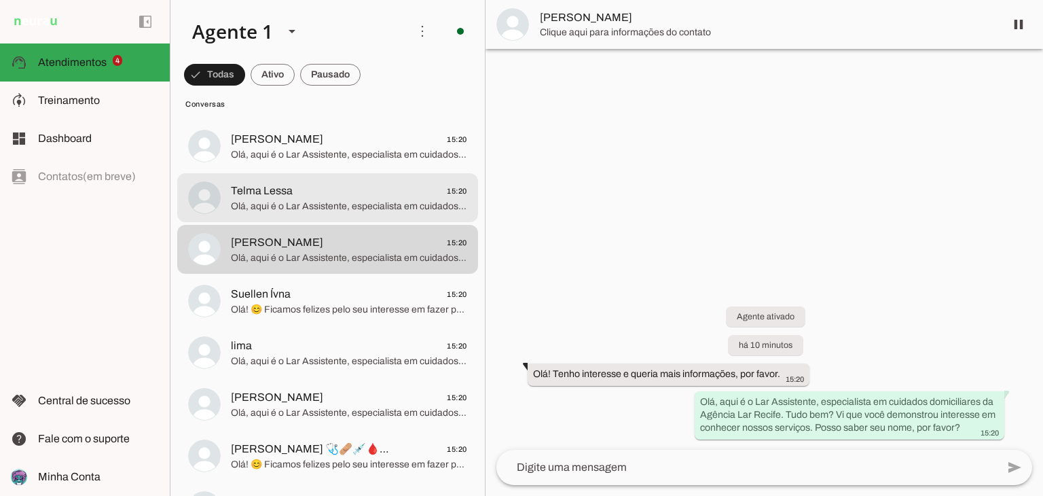
scroll to position [747, 0]
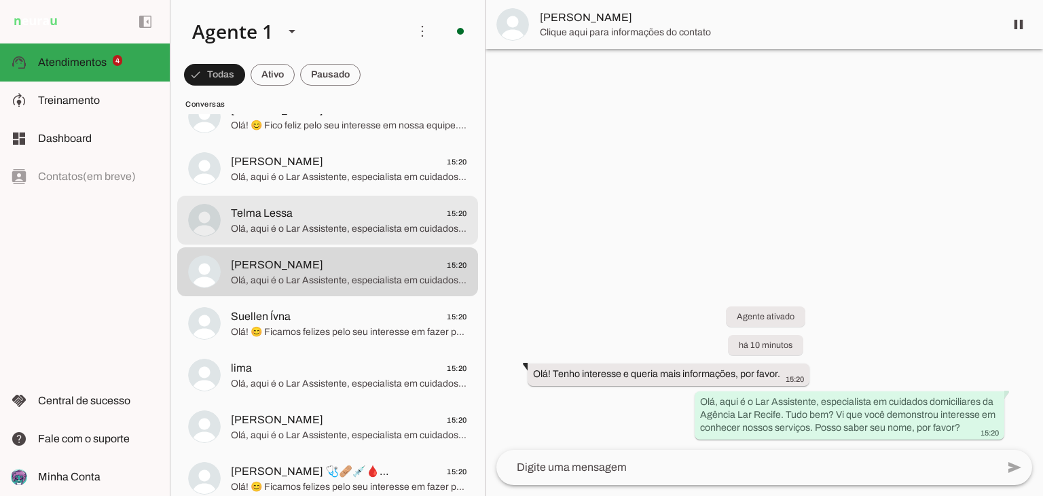
click at [359, 240] on md-item "Telma Lessa 15:20 Olá, aqui é o Lar Assistente, especialista em cuidados domici…" at bounding box center [327, 220] width 301 height 49
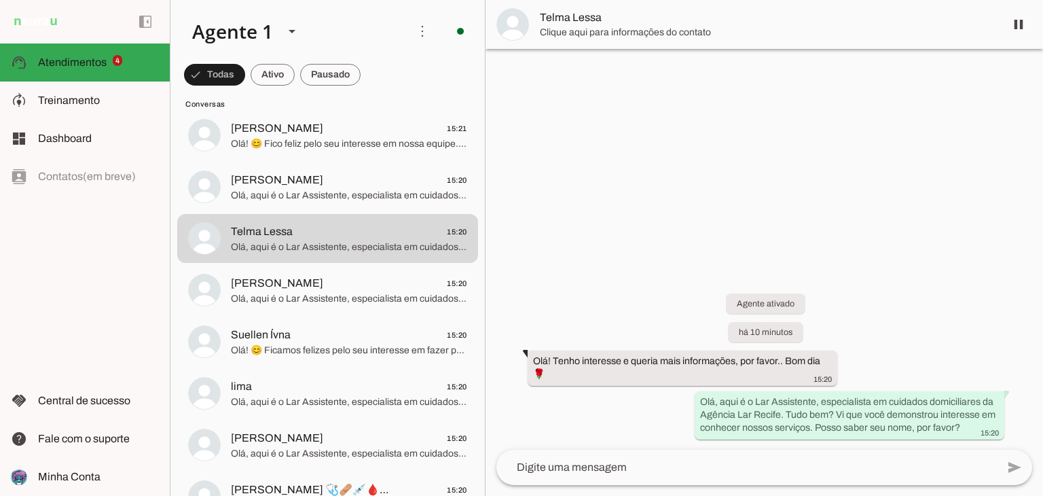
scroll to position [679, 0]
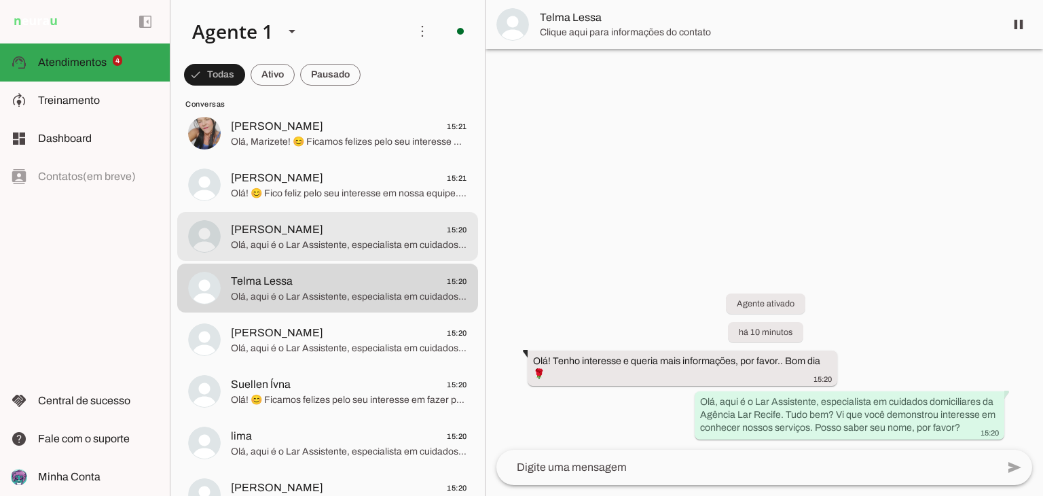
click at [354, 252] on div at bounding box center [349, 236] width 236 height 33
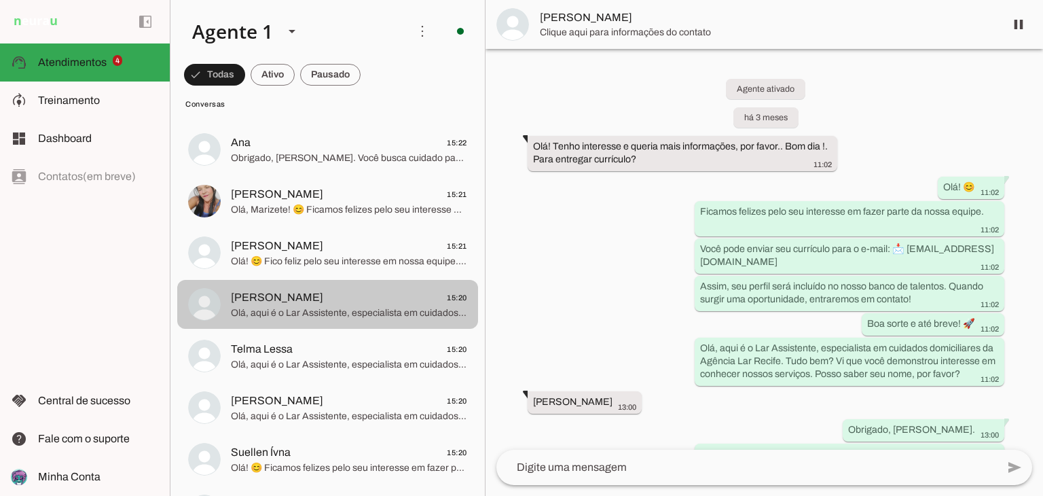
click at [369, 256] on span "Olá! 😊 Fico feliz pelo seu interesse em nossa equipe. Você pode enviar seu curr…" at bounding box center [349, 262] width 236 height 14
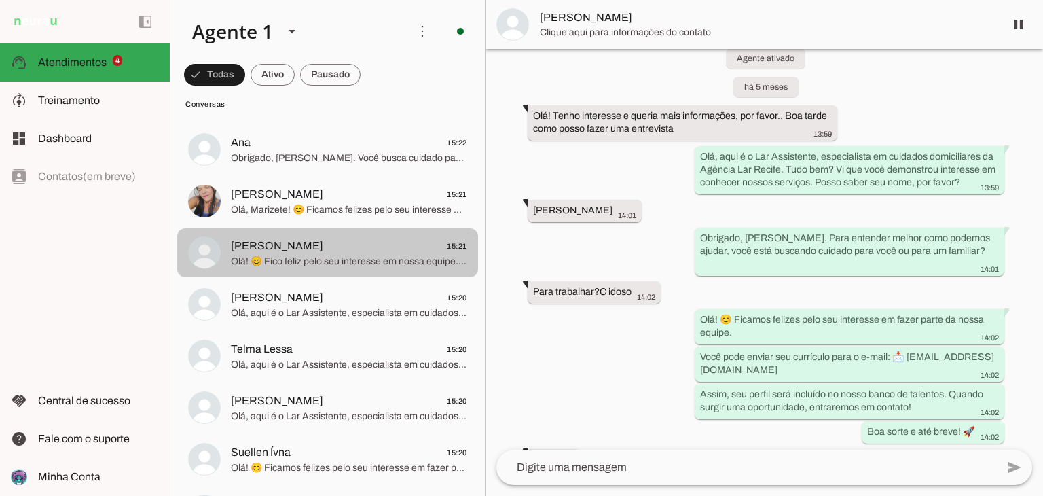
scroll to position [43, 0]
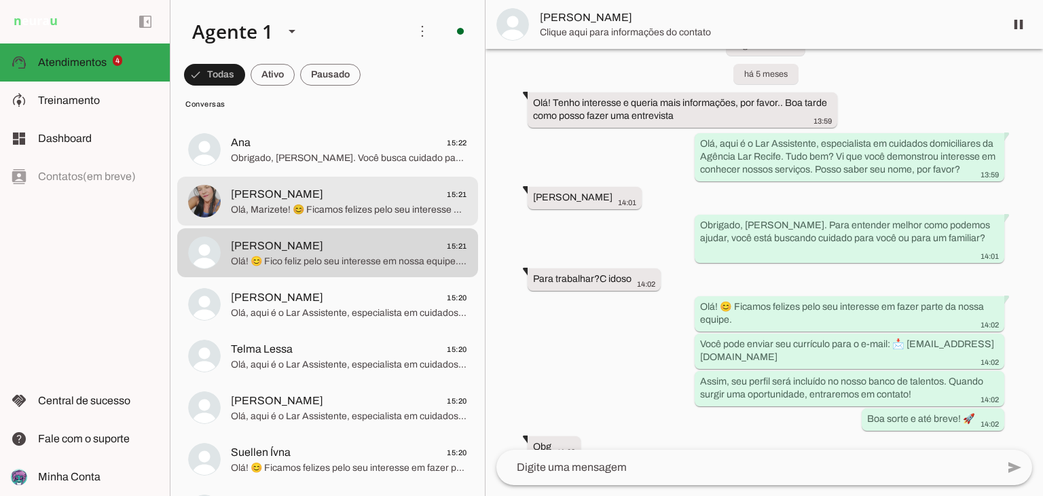
click at [344, 182] on md-item "[PERSON_NAME] 15:21 Olá, Marizete! 😊 Ficamos felizes pelo seu interesse em faze…" at bounding box center [327, 201] width 301 height 49
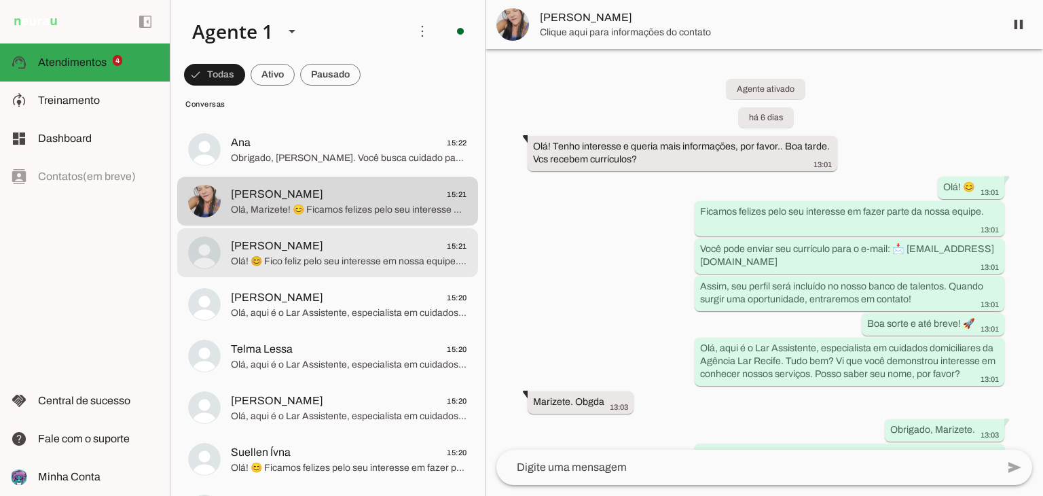
scroll to position [543, 0]
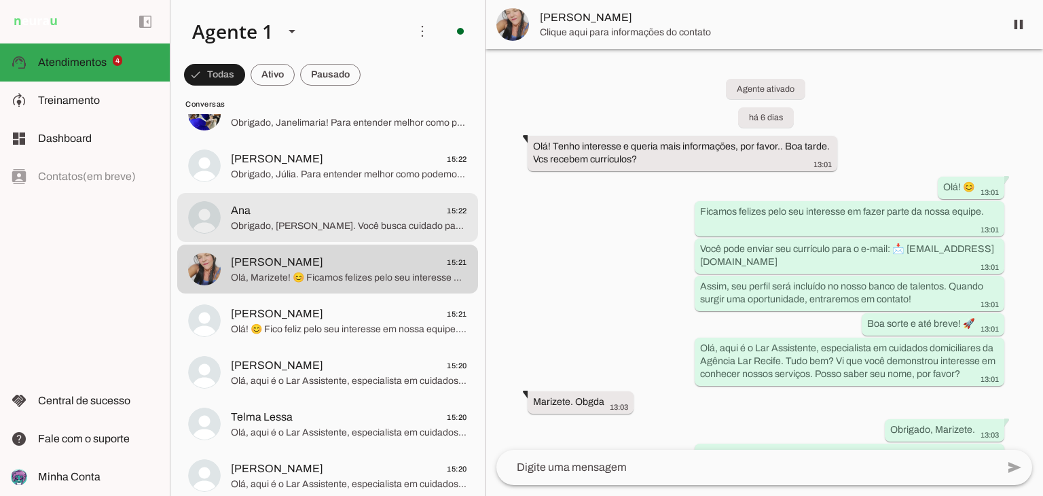
click at [373, 216] on span "Ana 15:22" at bounding box center [349, 210] width 236 height 17
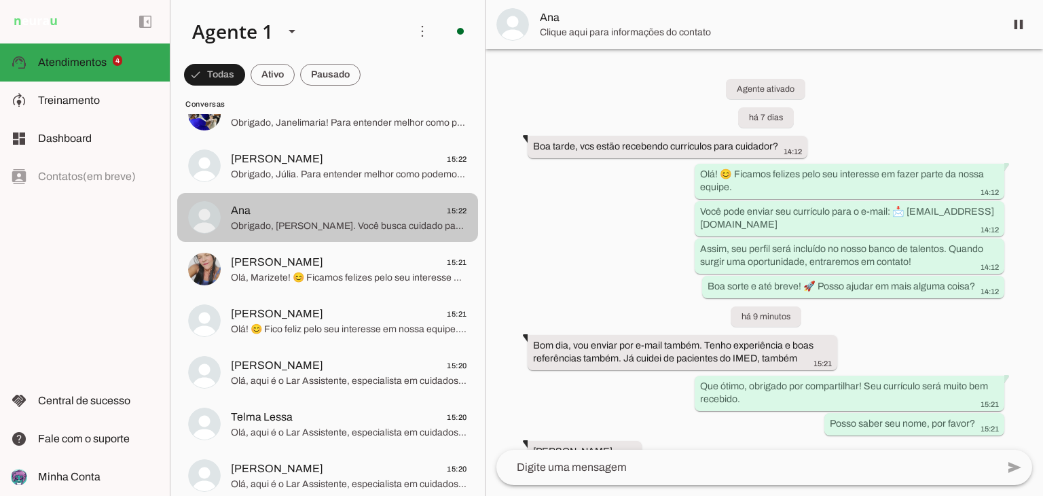
scroll to position [407, 0]
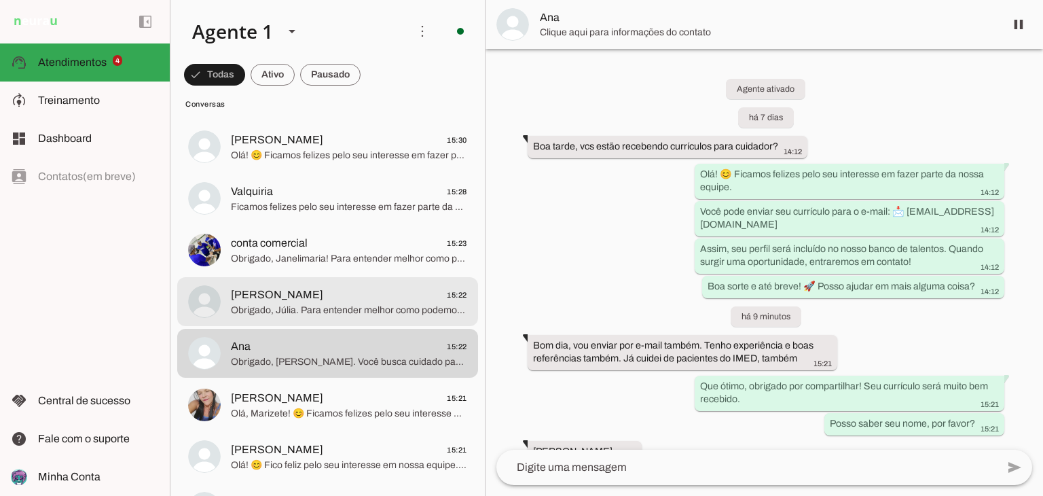
drag, startPoint x: 356, startPoint y: 301, endPoint x: 371, endPoint y: 297, distance: 15.7
click at [356, 302] on span "[PERSON_NAME] 15:22" at bounding box center [349, 295] width 236 height 17
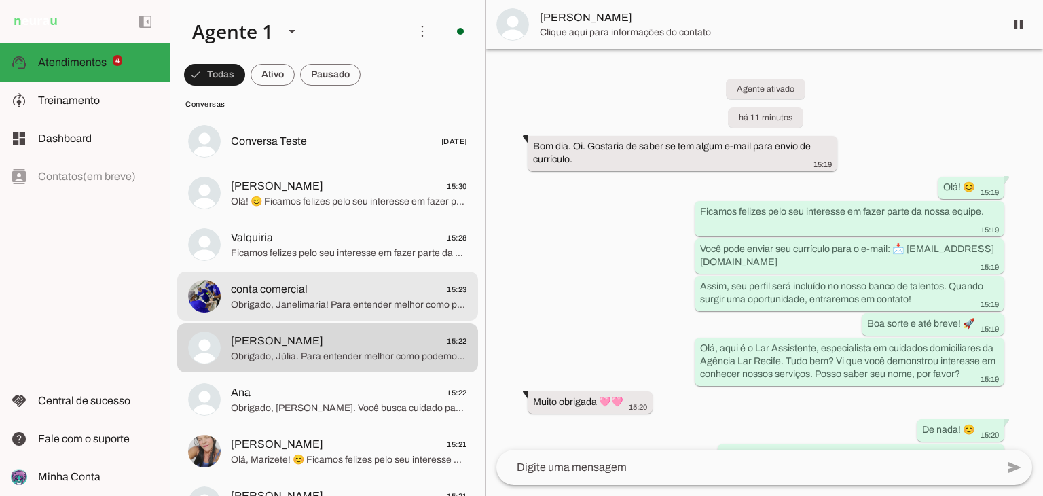
scroll to position [339, 0]
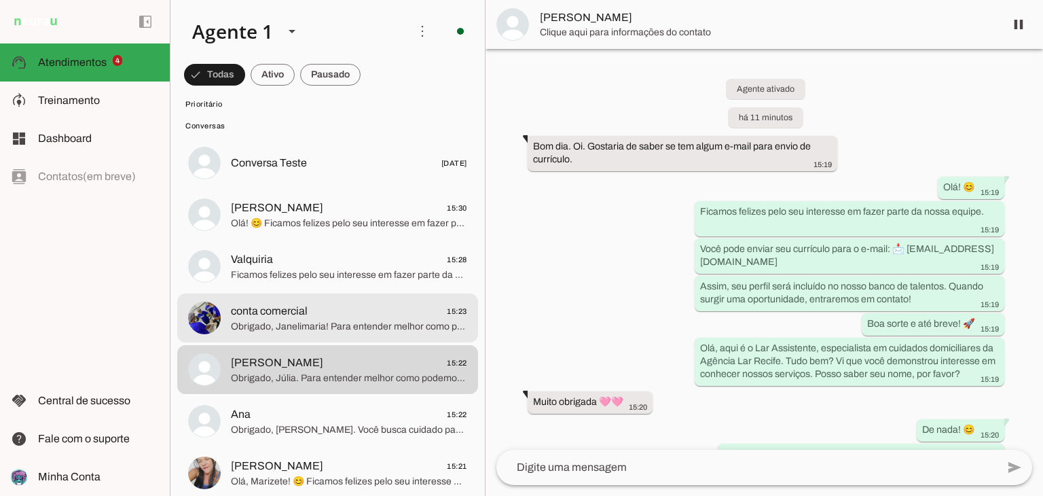
drag, startPoint x: 376, startPoint y: 308, endPoint x: 397, endPoint y: 299, distance: 21.9
click at [375, 308] on span "conta comercial 15:23" at bounding box center [349, 311] width 236 height 17
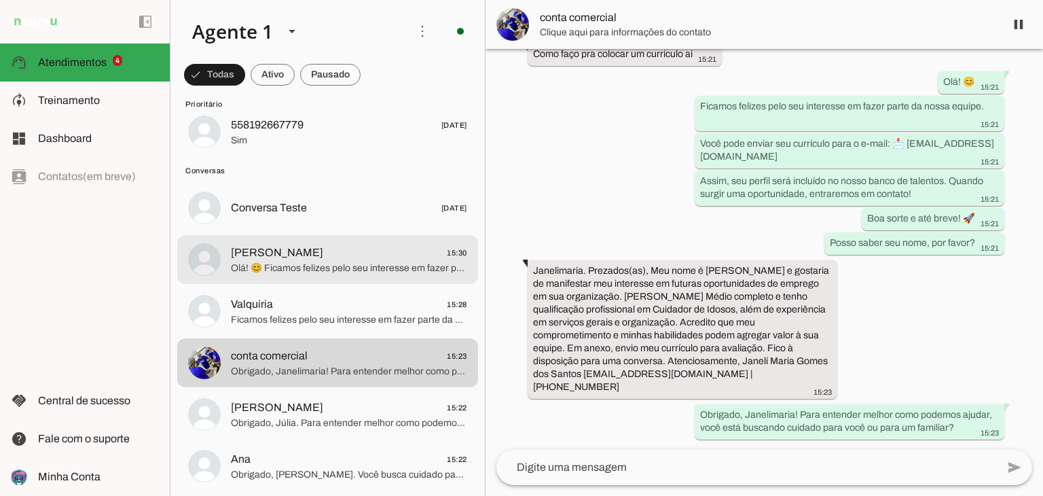
scroll to position [272, 0]
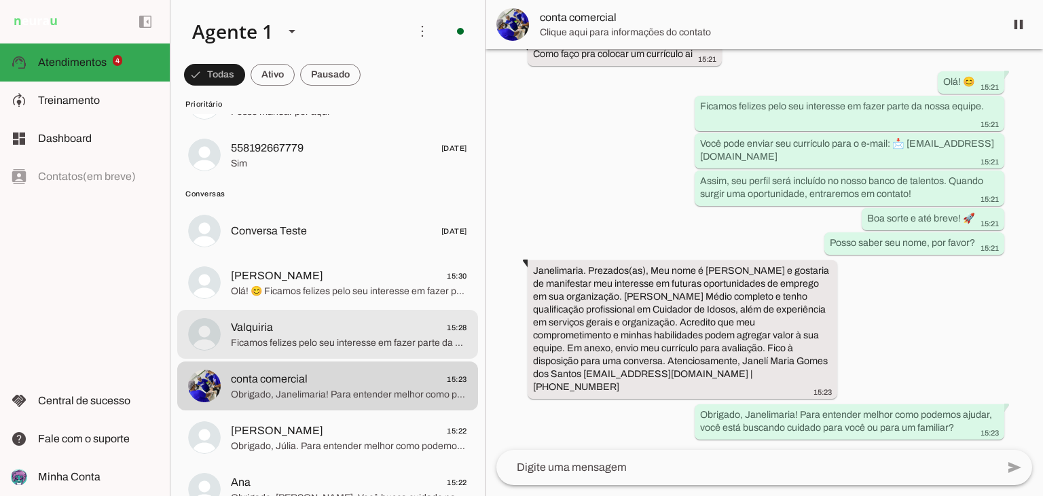
click at [378, 318] on div at bounding box center [349, 334] width 236 height 33
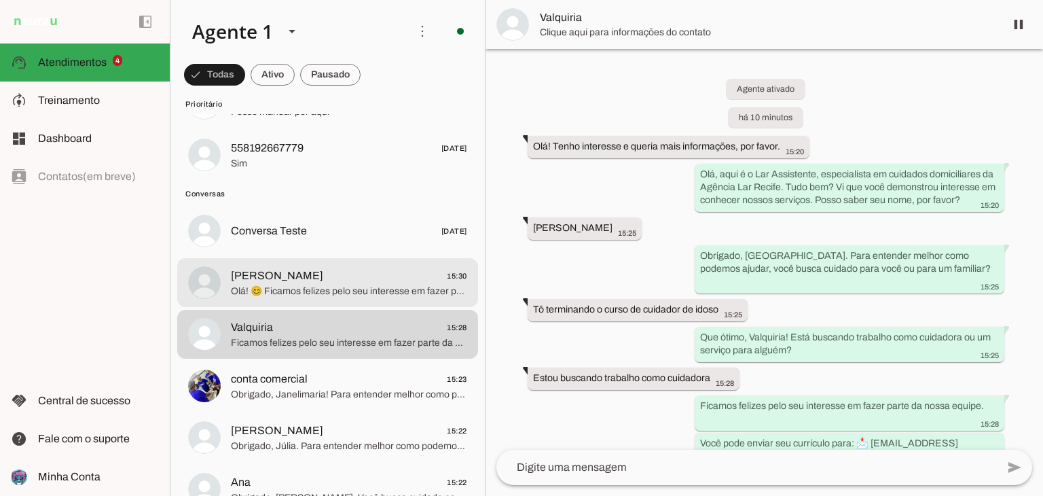
click at [403, 286] on span "Olá! 😊 Ficamos felizes pelo seu interesse em fazer parte da nossa equipe. Você …" at bounding box center [349, 291] width 236 height 14
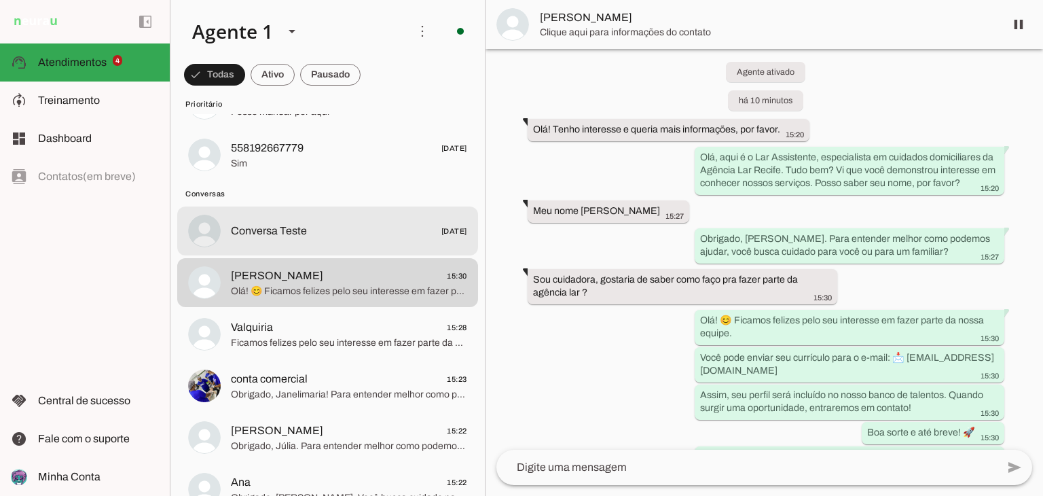
click at [335, 242] on md-item "Conversa Teste [DATE]" at bounding box center [327, 230] width 301 height 49
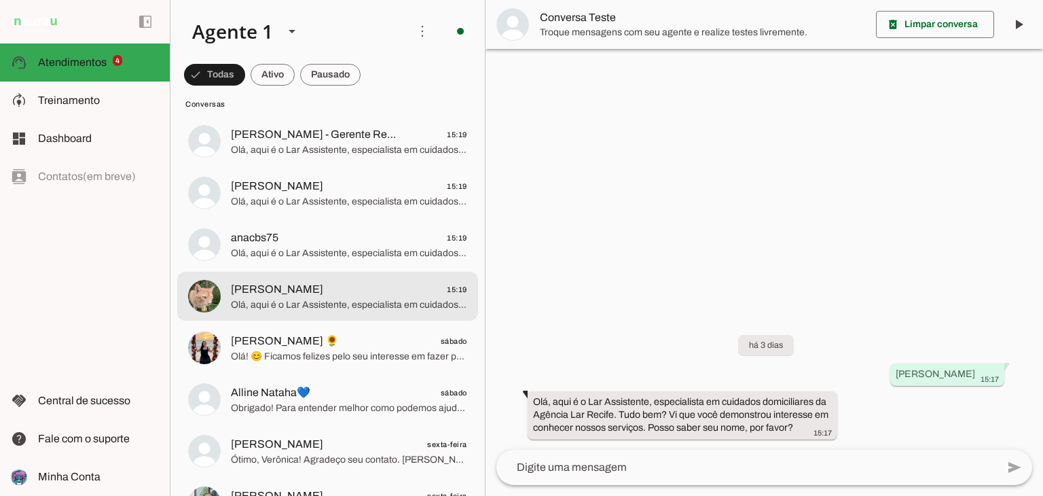
click at [399, 295] on span "[PERSON_NAME] 15:19" at bounding box center [349, 289] width 236 height 17
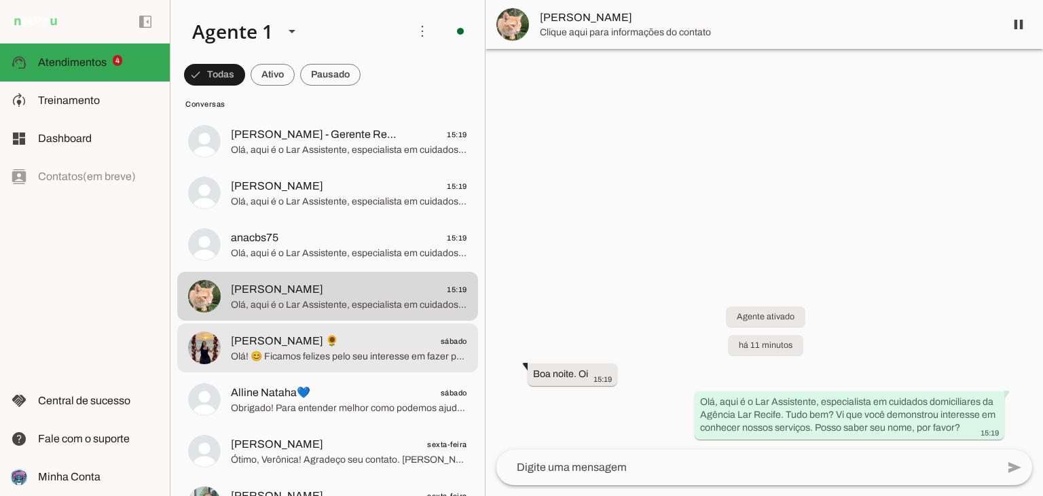
click at [388, 350] on span "Olá! 😊 Ficamos felizes pelo seu interesse em fazer parte da nossa equipe. Você …" at bounding box center [349, 357] width 236 height 14
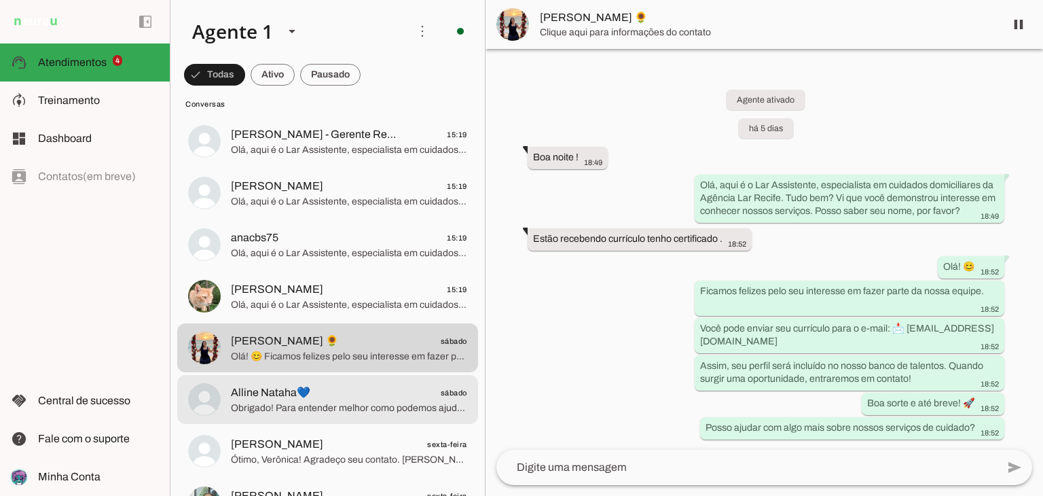
click at [387, 422] on md-item "Alline Nataha💙 sábado Obrigado! Para entender melhor como podemos ajudar, você …" at bounding box center [327, 399] width 301 height 49
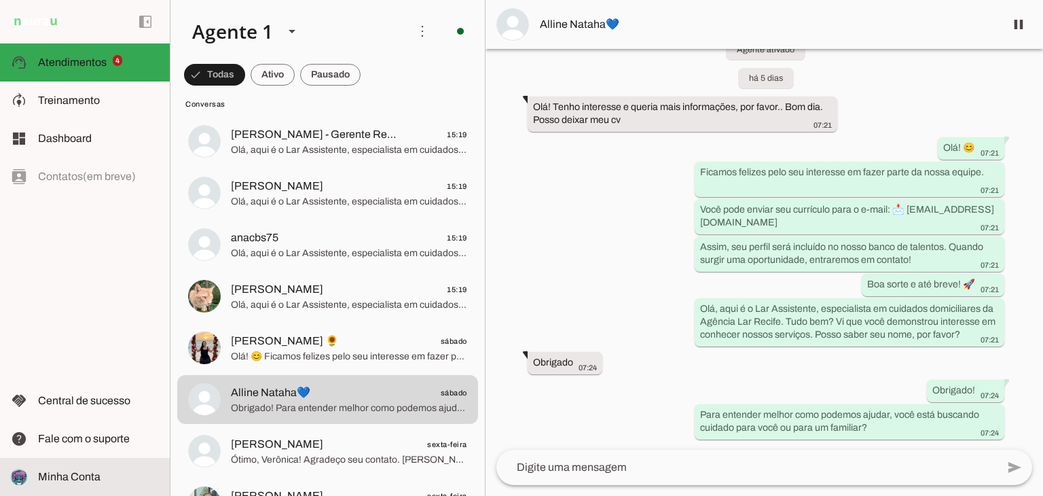
click at [49, 469] on slot at bounding box center [98, 477] width 121 height 16
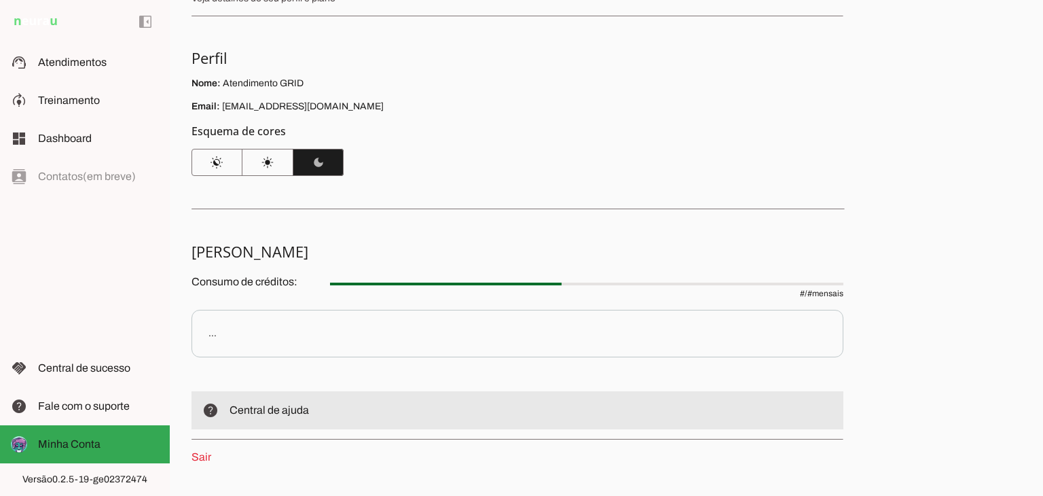
scroll to position [48, 0]
